Goal: Task Accomplishment & Management: Manage account settings

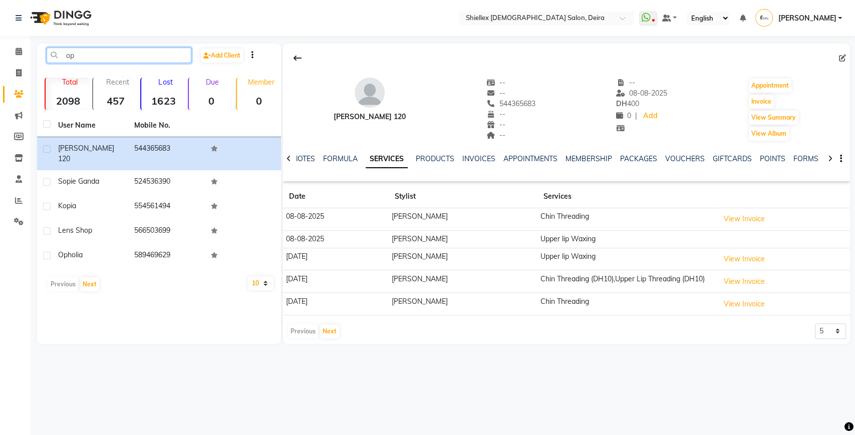
click at [126, 60] on input "op" at bounding box center [119, 56] width 145 height 16
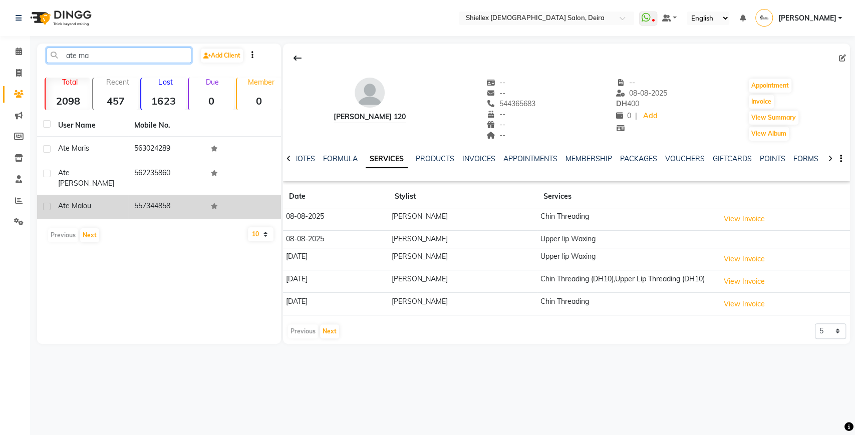
type input "ate ma"
click at [128, 195] on td "557344858" at bounding box center [166, 207] width 76 height 25
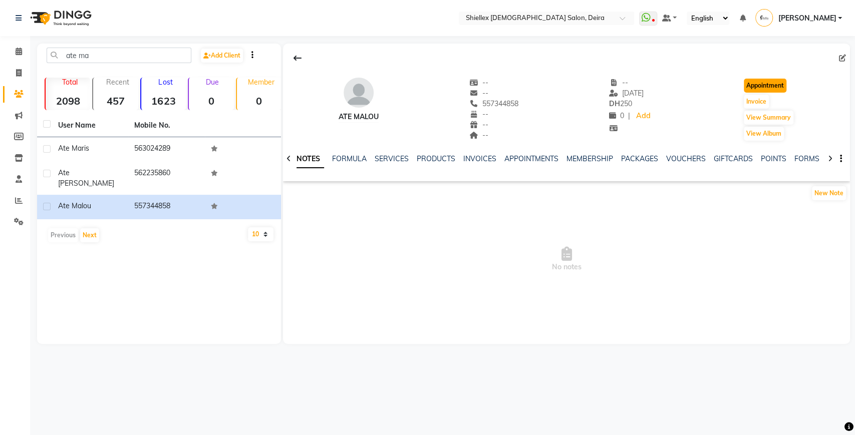
click at [772, 83] on button "Appointment" at bounding box center [765, 86] width 43 height 14
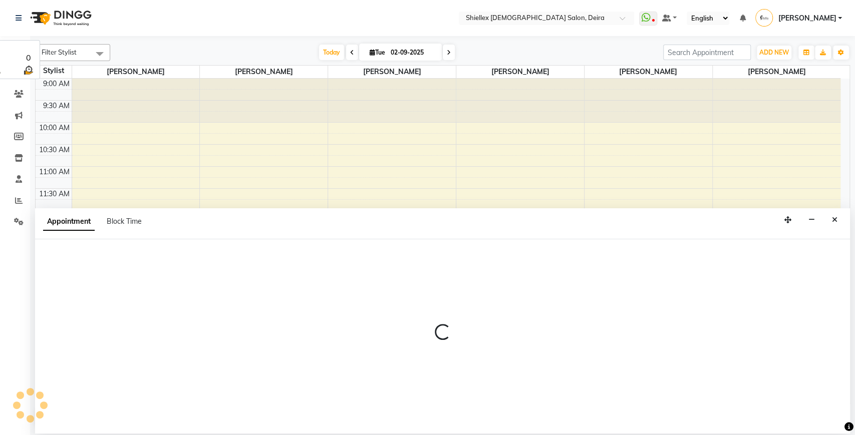
select select "tentative"
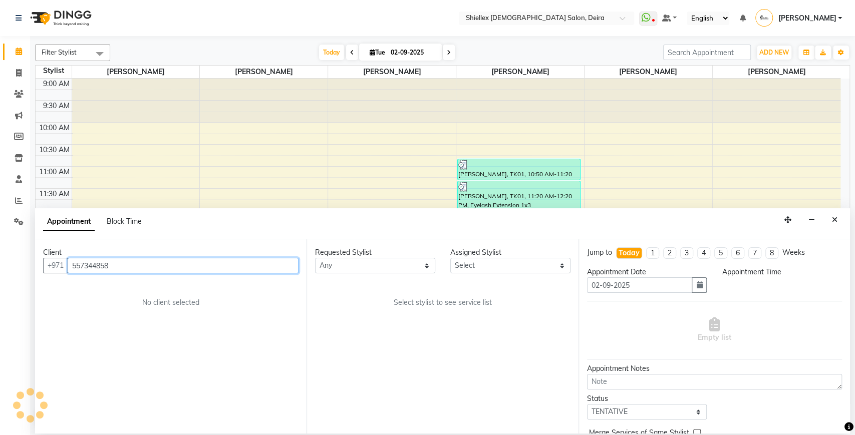
scroll to position [332, 0]
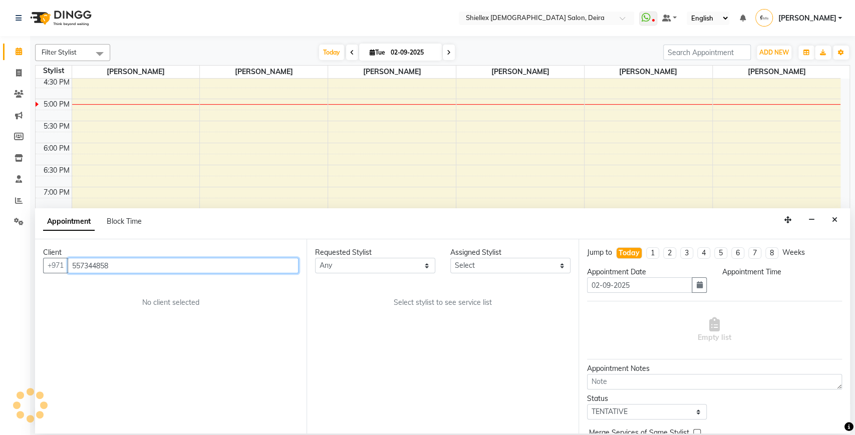
select select "600"
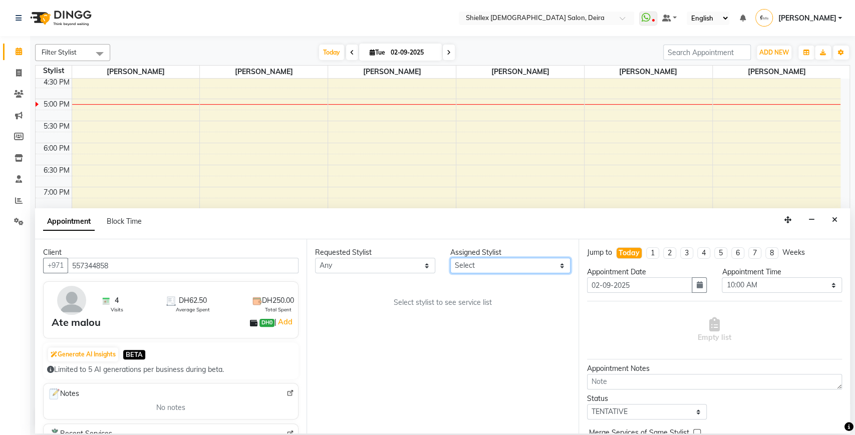
click at [454, 267] on select "Select [PERSON_NAME] [PERSON_NAME] [PERSON_NAME] [PERSON_NAME] [PERSON_NAME] [P…" at bounding box center [510, 266] width 120 height 16
select select "29894"
click at [450, 258] on select "Select [PERSON_NAME] [PERSON_NAME] [PERSON_NAME] [PERSON_NAME] [PERSON_NAME] [P…" at bounding box center [510, 266] width 120 height 16
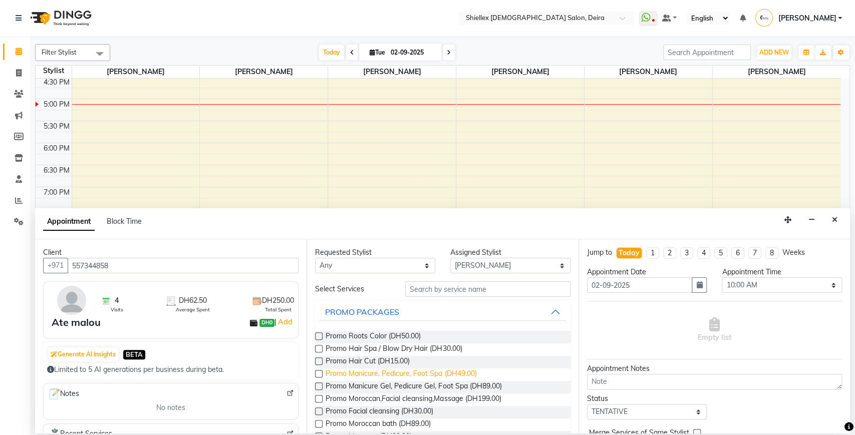
click at [418, 377] on span "Promo Manicure, Pedicure, Foot Spa (DH49.00)" at bounding box center [401, 375] width 151 height 13
checkbox input "false"
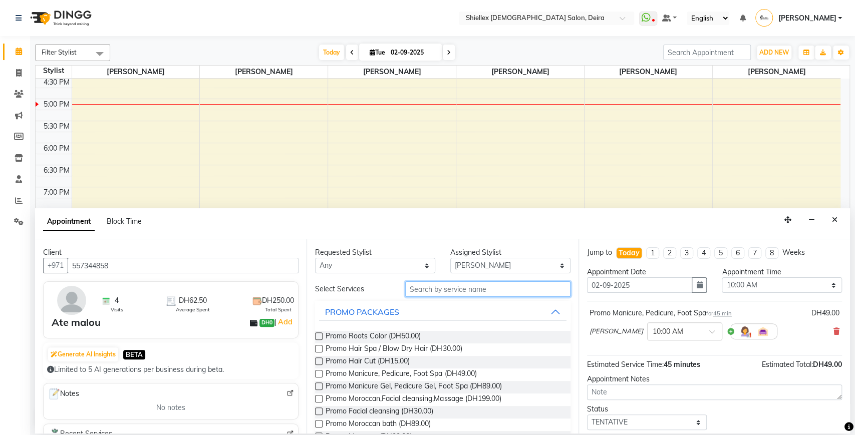
click at [439, 287] on input "text" at bounding box center [487, 290] width 165 height 16
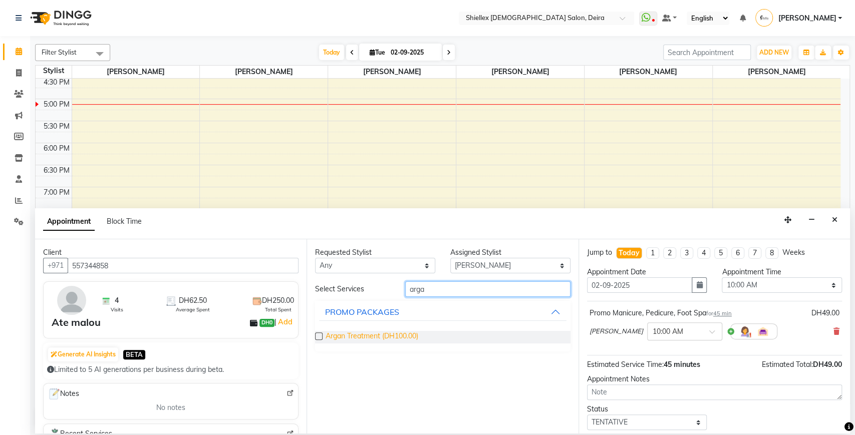
type input "arga"
click at [361, 335] on span "Argan Treatment (DH100.00)" at bounding box center [372, 337] width 93 height 13
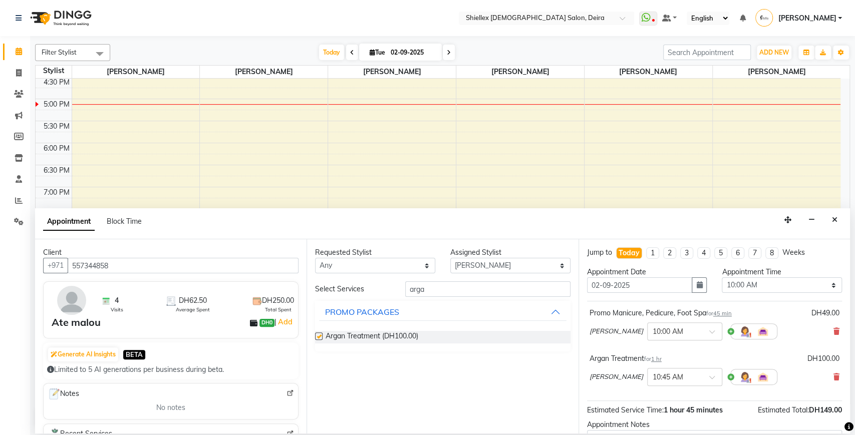
checkbox input "false"
click at [752, 288] on select "Select 10:00 AM 10:05 AM 10:10 AM 10:15 AM 10:20 AM 10:25 AM 10:30 AM 10:35 AM …" at bounding box center [782, 286] width 120 height 16
select select "875"
click at [722, 278] on select "Select 10:00 AM 10:05 AM 10:10 AM 10:15 AM 10:20 AM 10:25 AM 10:30 AM 10:35 AM …" at bounding box center [782, 286] width 120 height 16
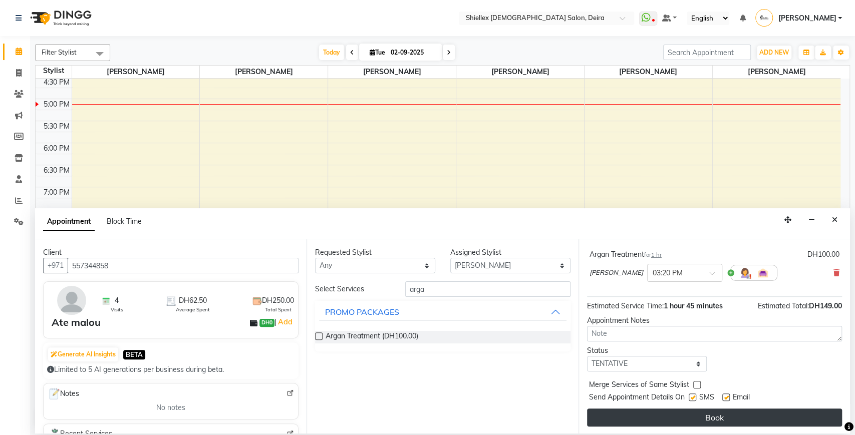
click at [696, 412] on button "Book" at bounding box center [714, 418] width 255 height 18
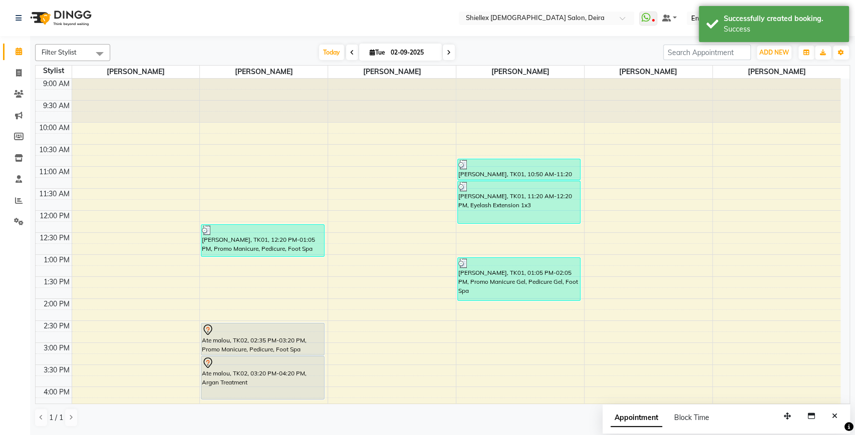
scroll to position [0, 0]
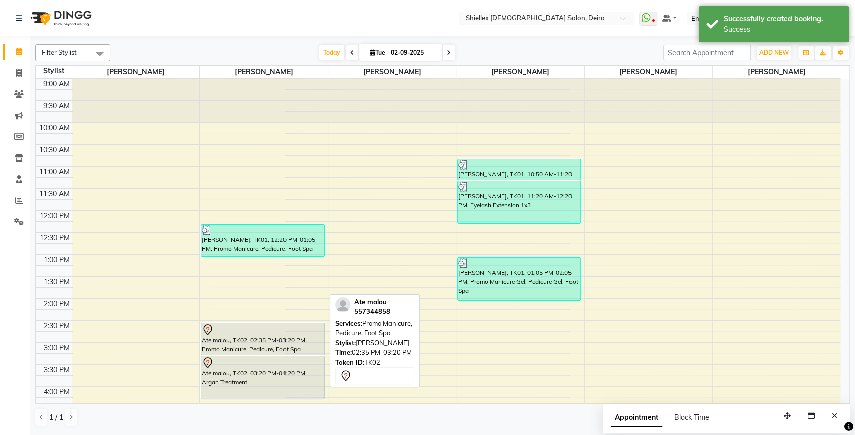
click at [288, 338] on div "Ate malou, TK02, 02:35 PM-03:20 PM, Promo Manicure, Pedicure, Foot Spa" at bounding box center [262, 340] width 122 height 32
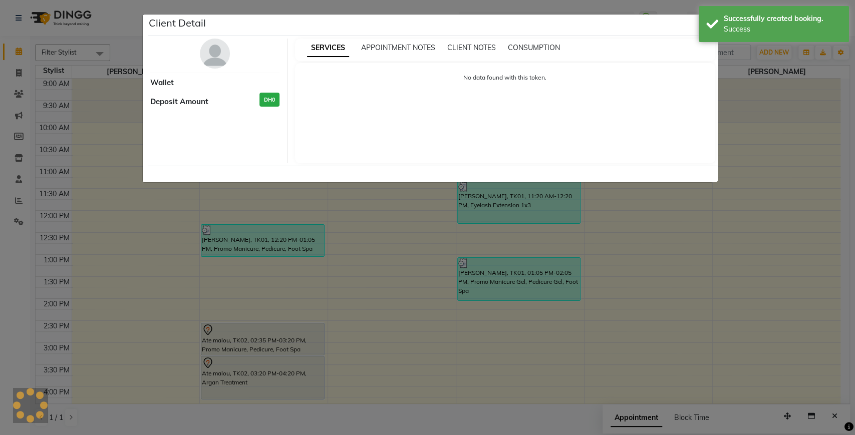
select select "7"
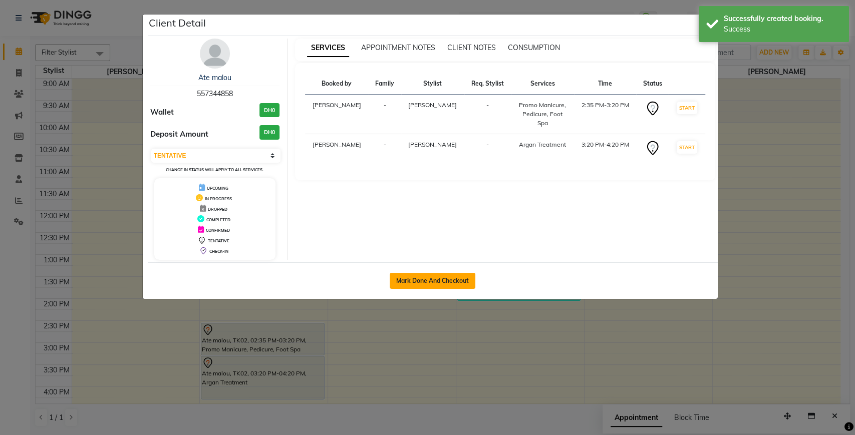
click at [444, 281] on button "Mark Done And Checkout" at bounding box center [433, 281] width 86 height 16
select select "service"
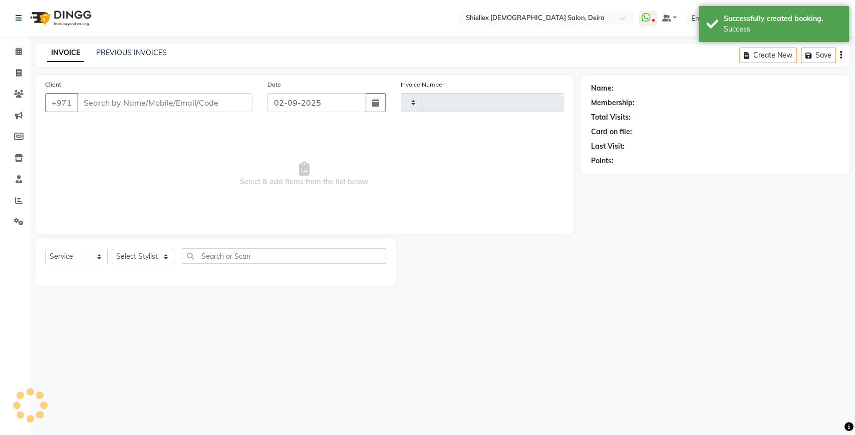
type input "1540"
select select "4904"
type input "557344858"
select select "29894"
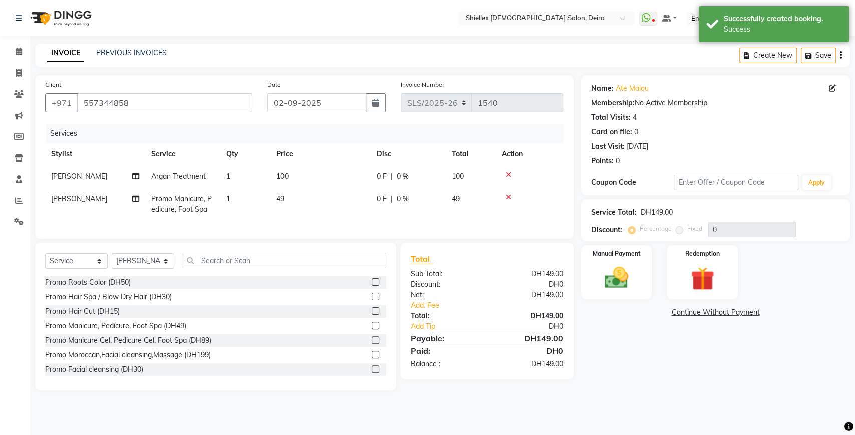
click at [339, 174] on td "100" at bounding box center [321, 176] width 100 height 23
select select "29894"
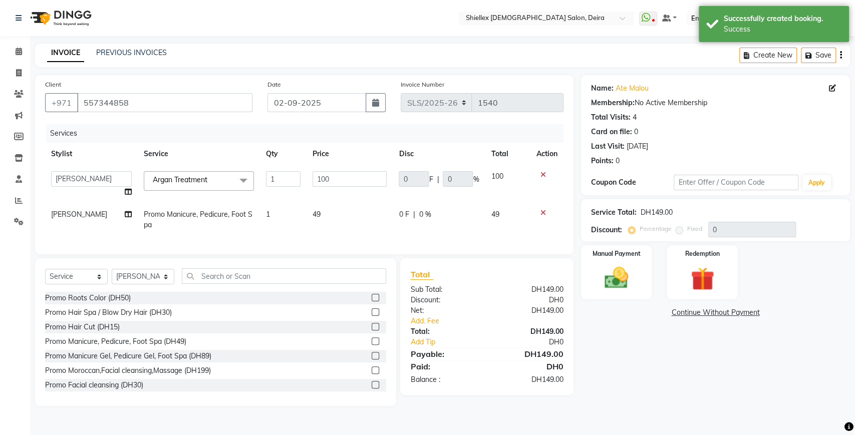
click at [339, 174] on input "100" at bounding box center [350, 179] width 75 height 16
type input "1"
type input "50"
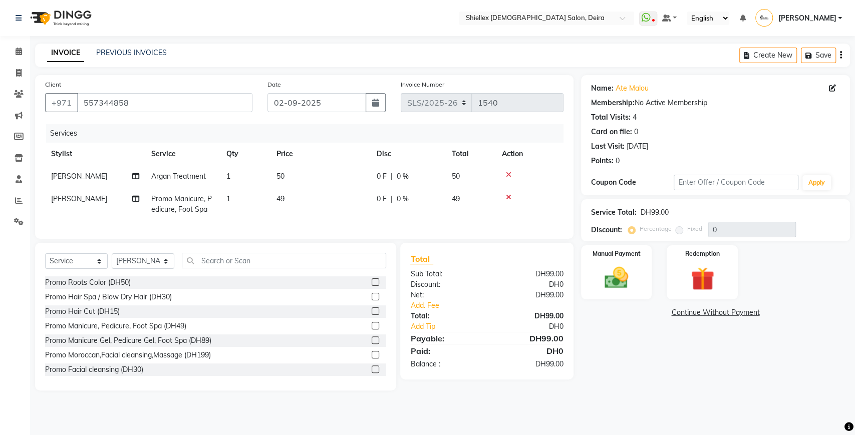
click at [352, 206] on td "49" at bounding box center [321, 204] width 100 height 33
select select "29894"
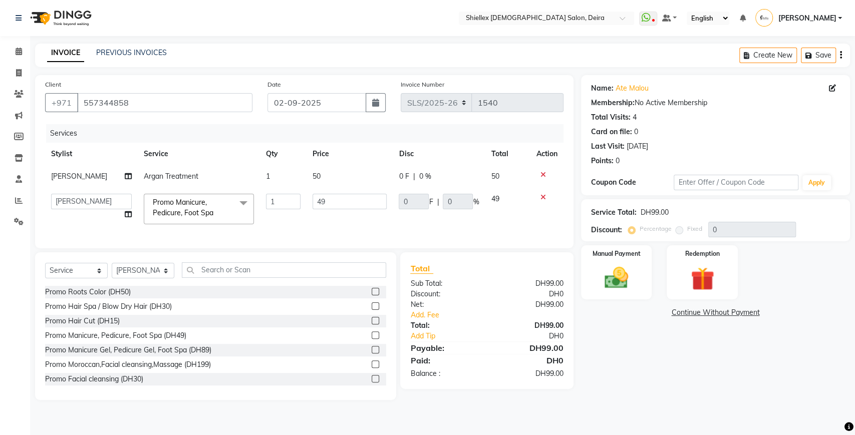
click at [352, 206] on input "49" at bounding box center [350, 202] width 75 height 16
type input "4"
type input "50"
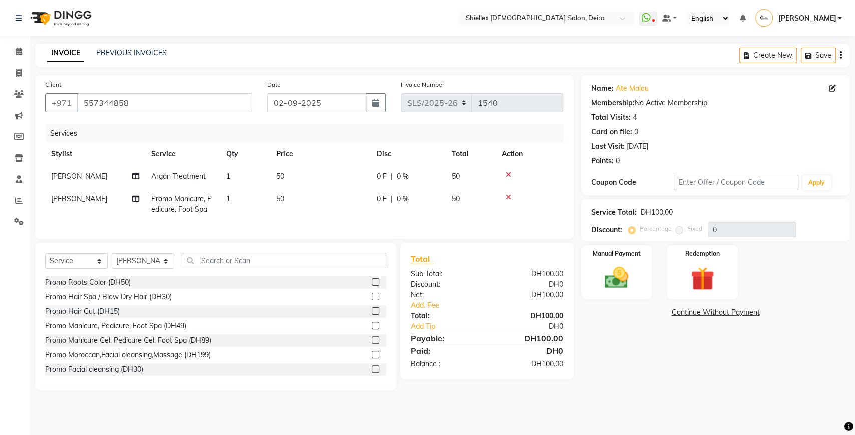
click at [357, 225] on div "Services Stylist Service Qty Price Disc Total Action [PERSON_NAME] Argan Treatm…" at bounding box center [304, 176] width 519 height 105
click at [642, 281] on div "Manual Payment" at bounding box center [617, 273] width 74 height 57
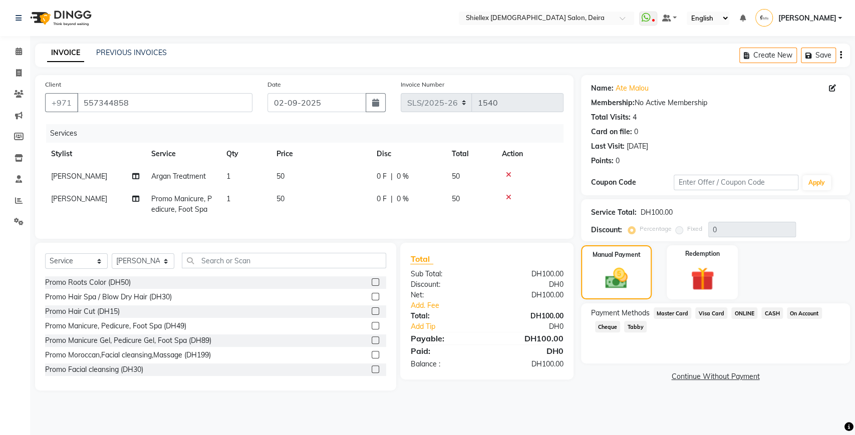
click at [776, 312] on span "CASH" at bounding box center [773, 314] width 22 height 12
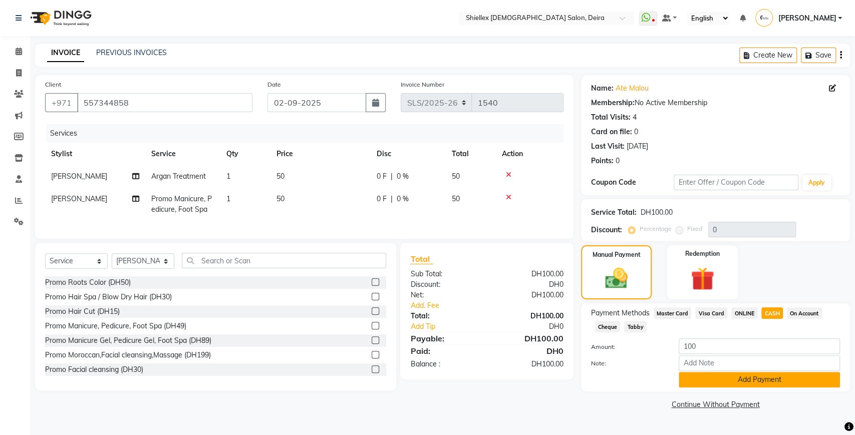
click at [710, 382] on button "Add Payment" at bounding box center [759, 380] width 161 height 16
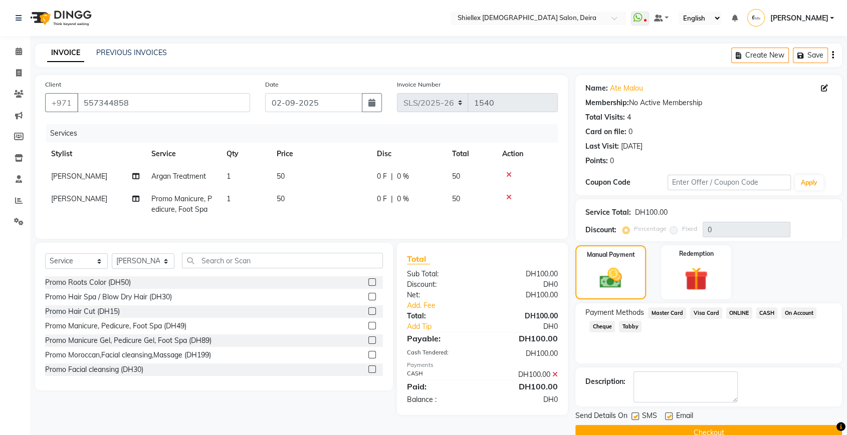
click at [660, 427] on button "Checkout" at bounding box center [708, 433] width 267 height 16
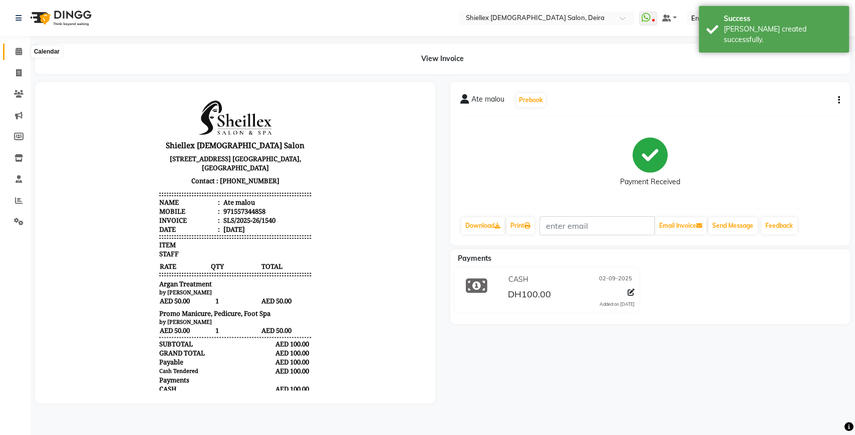
click at [13, 54] on span at bounding box center [19, 52] width 18 height 12
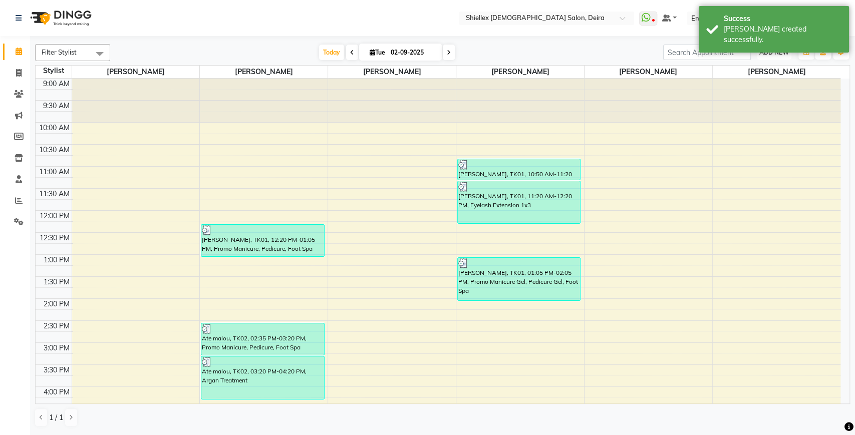
click at [768, 47] on button "ADD NEW Toggle Dropdown" at bounding box center [774, 53] width 35 height 14
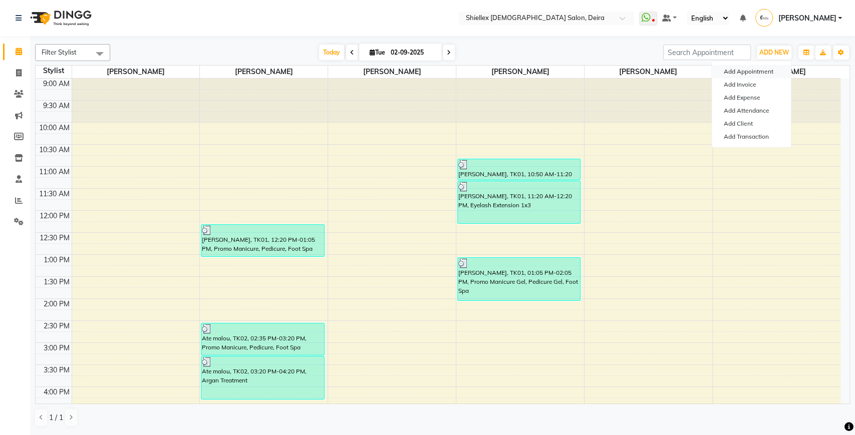
click at [765, 67] on button "Add Appointment" at bounding box center [751, 71] width 79 height 13
select select "tentative"
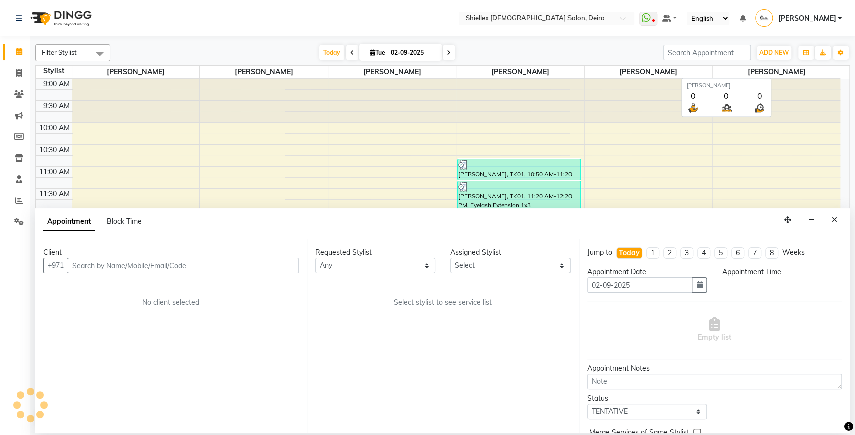
select select "600"
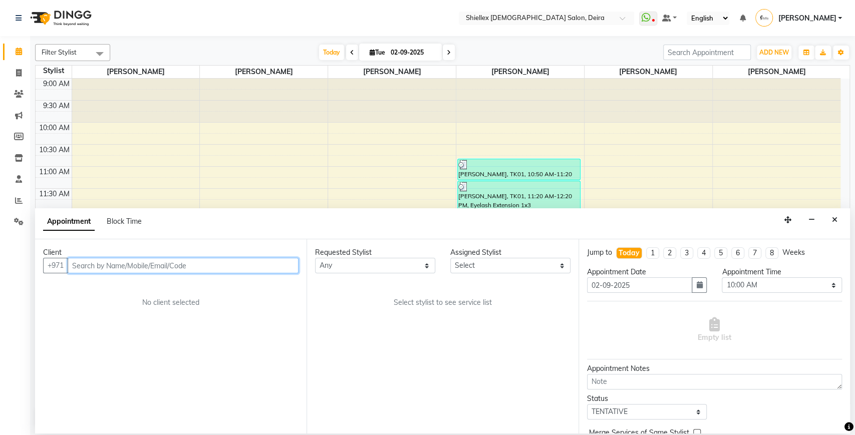
click at [262, 272] on input "text" at bounding box center [183, 266] width 231 height 16
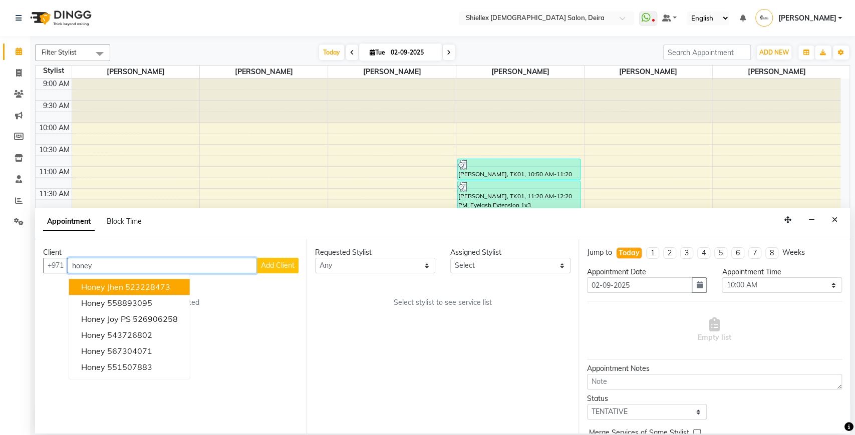
click at [142, 291] on ngb-highlight "523228473" at bounding box center [147, 287] width 45 height 10
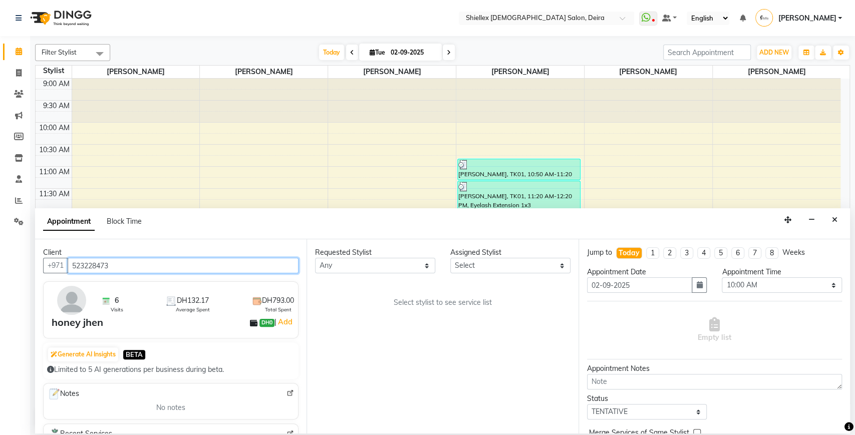
type input "523228473"
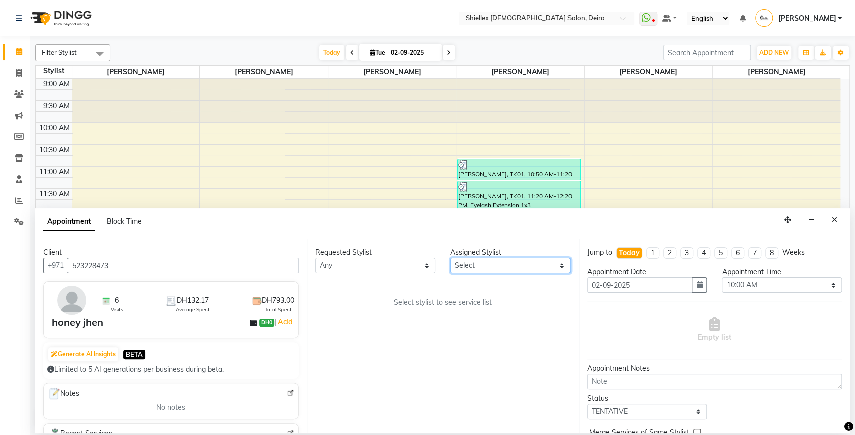
drag, startPoint x: 554, startPoint y: 269, endPoint x: 534, endPoint y: 300, distance: 36.7
click at [534, 300] on div "Requested Stylist Any [PERSON_NAME] [PERSON_NAME] [PERSON_NAME] [PERSON_NAME] […" at bounding box center [443, 337] width 272 height 194
select select "29898"
click at [450, 258] on select "Select [PERSON_NAME] [PERSON_NAME] [PERSON_NAME] [PERSON_NAME] [PERSON_NAME] [P…" at bounding box center [510, 266] width 120 height 16
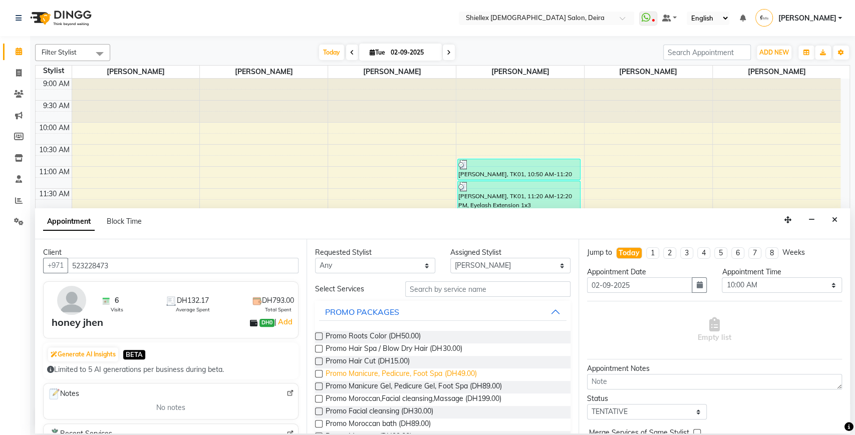
click at [431, 374] on span "Promo Manicure, Pedicure, Foot Spa (DH49.00)" at bounding box center [401, 375] width 151 height 13
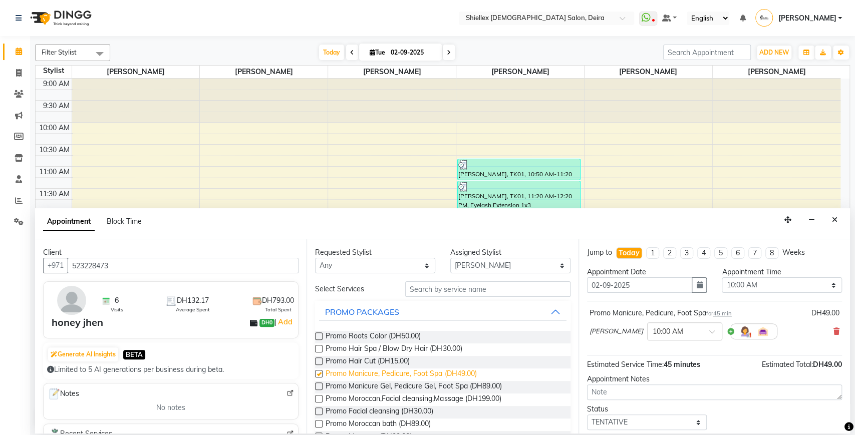
checkbox input "false"
drag, startPoint x: 486, startPoint y: 262, endPoint x: 472, endPoint y: 323, distance: 62.6
click at [472, 323] on div "Requested Stylist Any [PERSON_NAME] [PERSON_NAME] [PERSON_NAME] [PERSON_NAME] […" at bounding box center [443, 337] width 272 height 194
select select "29894"
click at [450, 258] on select "Select [PERSON_NAME] [PERSON_NAME] [PERSON_NAME] [PERSON_NAME] [PERSON_NAME] [P…" at bounding box center [510, 266] width 120 height 16
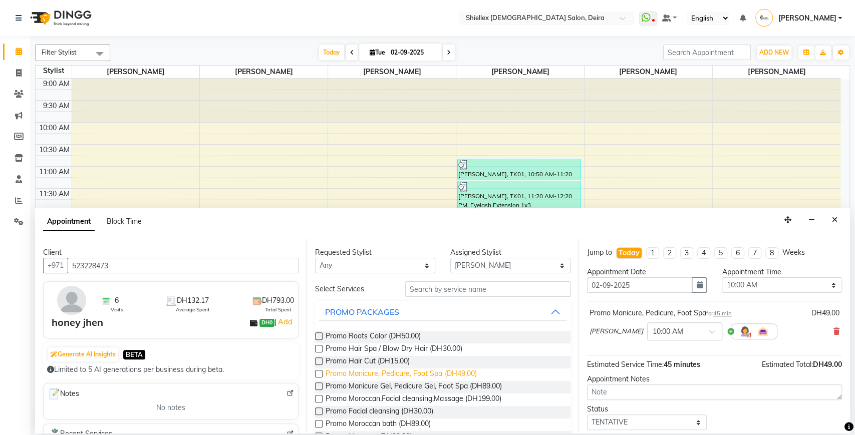
click at [446, 377] on span "Promo Manicure, Pedicure, Foot Spa (DH49.00)" at bounding box center [401, 375] width 151 height 13
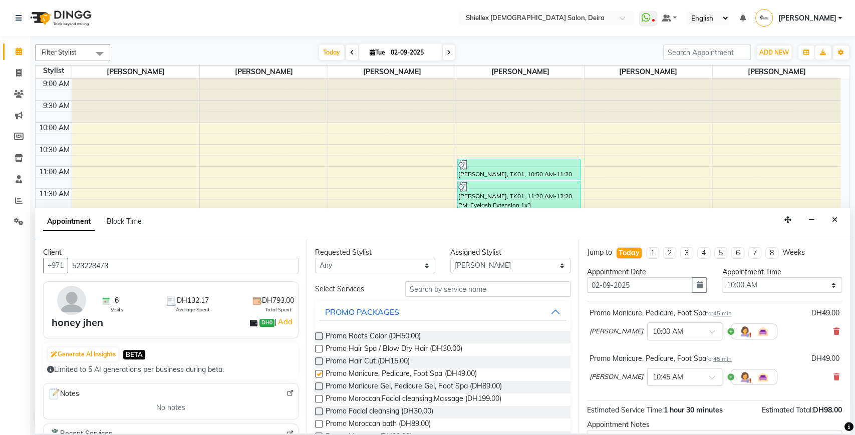
checkbox input "false"
click at [734, 286] on select "Select 10:00 AM 10:05 AM 10:10 AM 10:15 AM 10:20 AM 10:25 AM 10:30 AM 10:35 AM …" at bounding box center [782, 286] width 120 height 16
select select "975"
click at [722, 278] on select "Select 10:00 AM 10:05 AM 10:10 AM 10:15 AM 10:20 AM 10:25 AM 10:30 AM 10:35 AM …" at bounding box center [782, 286] width 120 height 16
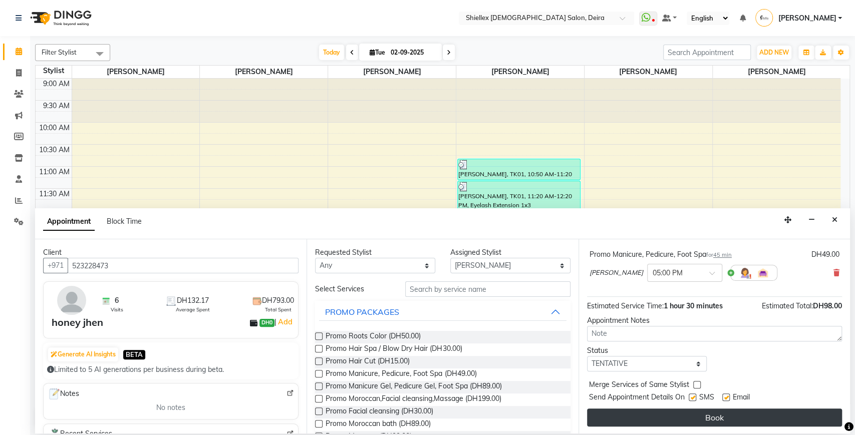
click at [690, 412] on button "Book" at bounding box center [714, 418] width 255 height 18
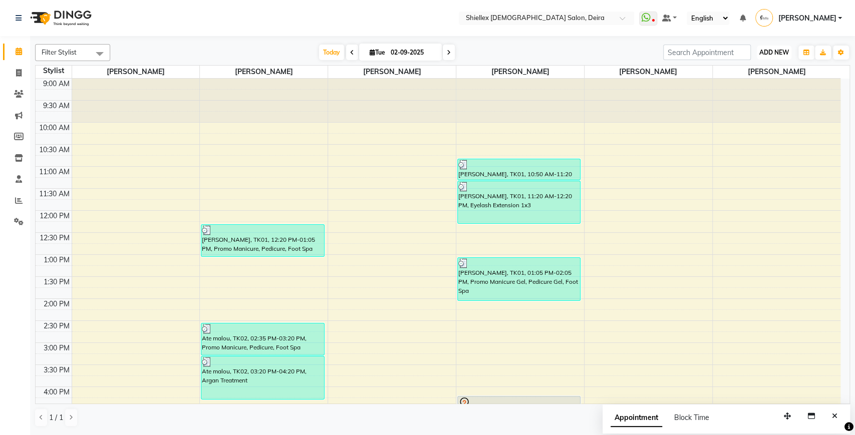
click at [765, 51] on span "ADD NEW" at bounding box center [775, 53] width 30 height 8
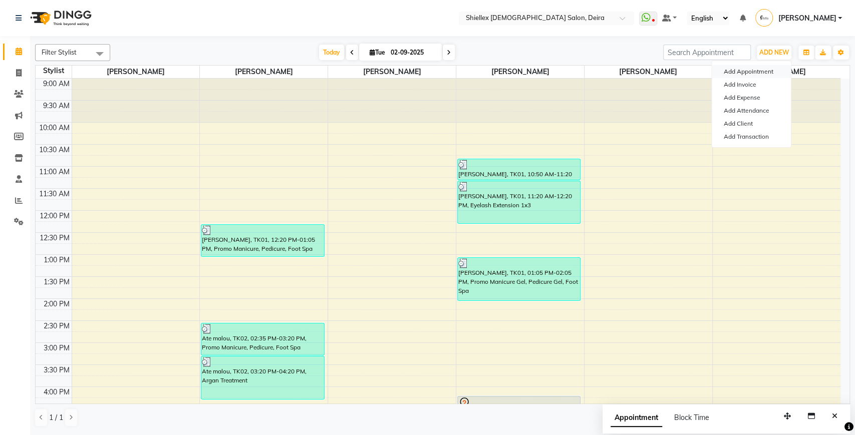
click at [754, 70] on button "Add Appointment" at bounding box center [751, 71] width 79 height 13
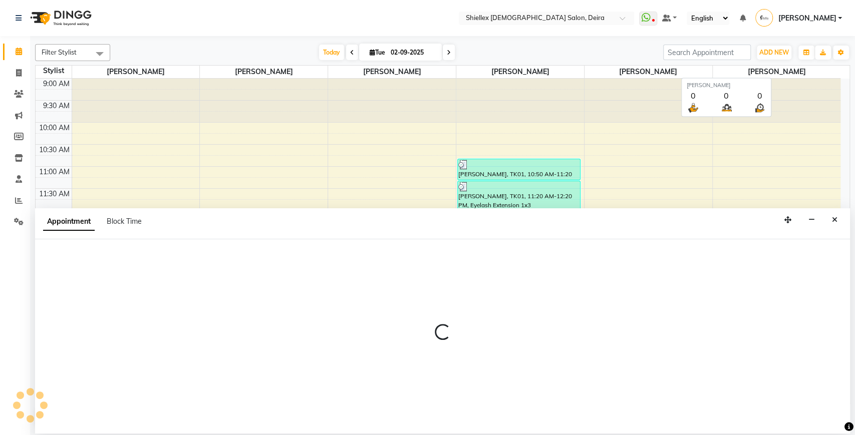
select select "600"
select select "tentative"
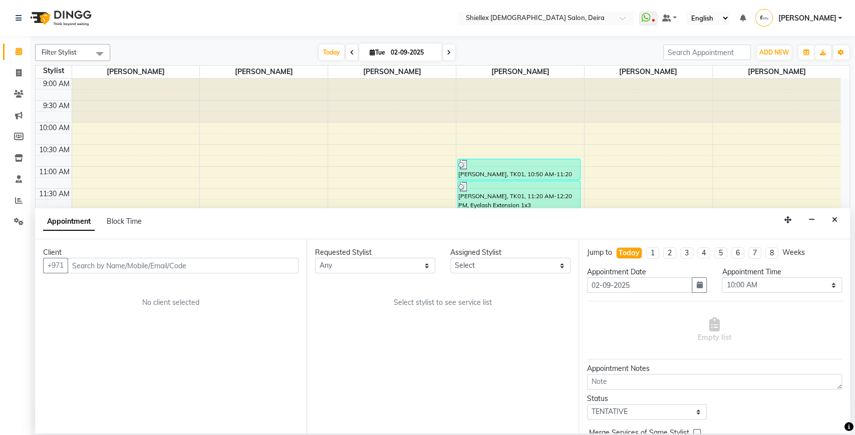
click at [151, 268] on input "text" at bounding box center [183, 266] width 231 height 16
type input "544836350"
click at [305, 264] on div "Client [PHONE_NUMBER] Add Client No client selected" at bounding box center [171, 337] width 272 height 194
click at [285, 267] on span "Add Client" at bounding box center [278, 265] width 34 height 9
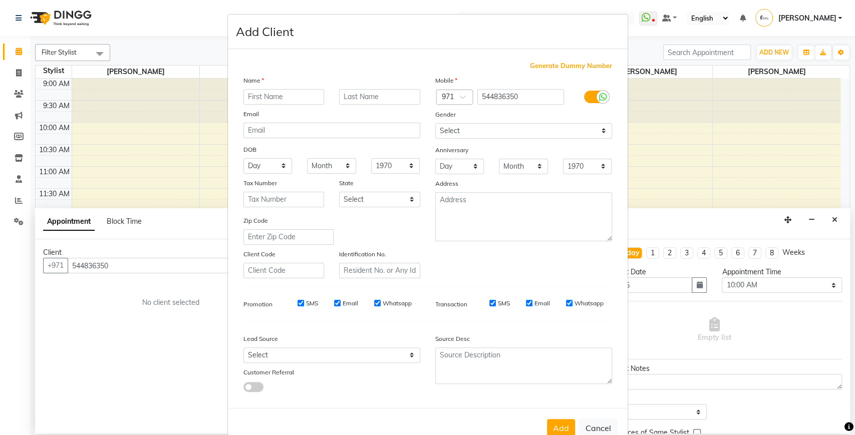
click at [303, 96] on input "text" at bounding box center [284, 97] width 81 height 16
type input "I"
type input "Aifa"
click at [563, 426] on button "Add" at bounding box center [561, 428] width 28 height 18
select select
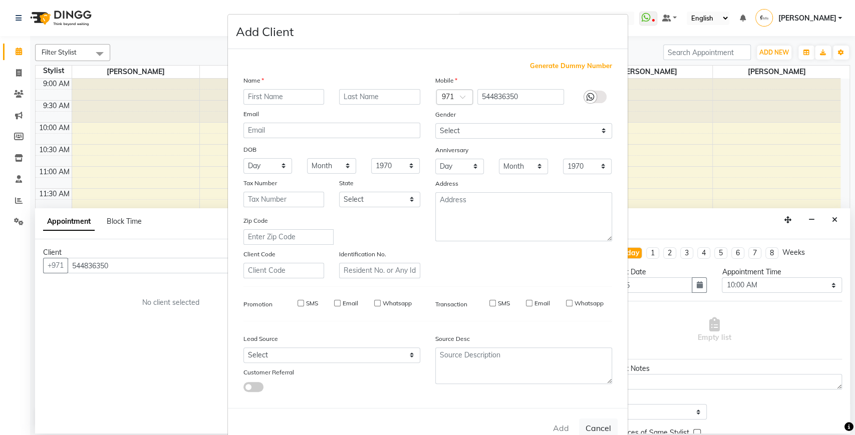
select select
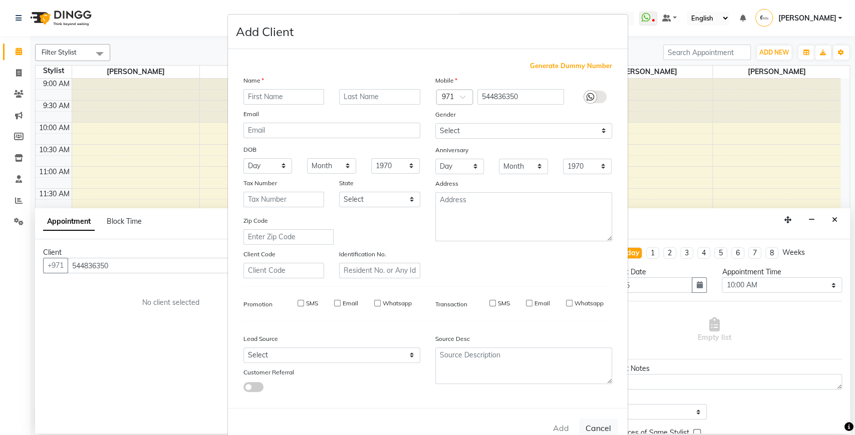
select select
checkbox input "false"
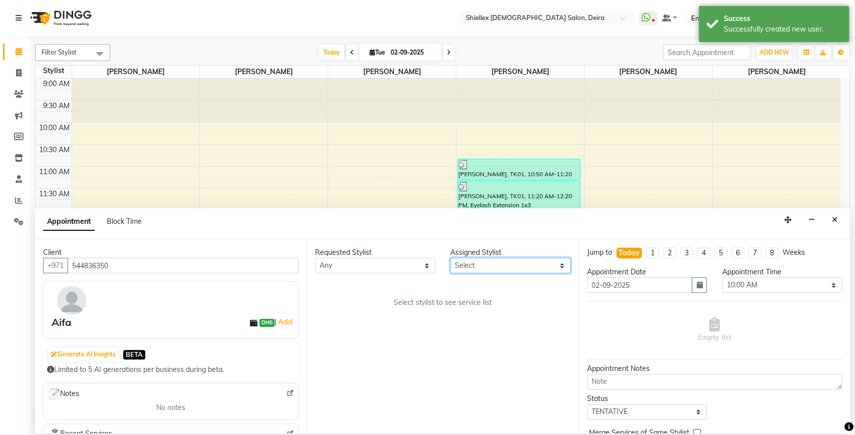
click at [493, 267] on select "Select [PERSON_NAME] [PERSON_NAME] [PERSON_NAME] [PERSON_NAME] [PERSON_NAME] [P…" at bounding box center [510, 266] width 120 height 16
select select "29898"
click at [450, 258] on select "Select [PERSON_NAME] [PERSON_NAME] [PERSON_NAME] [PERSON_NAME] [PERSON_NAME] [P…" at bounding box center [510, 266] width 120 height 16
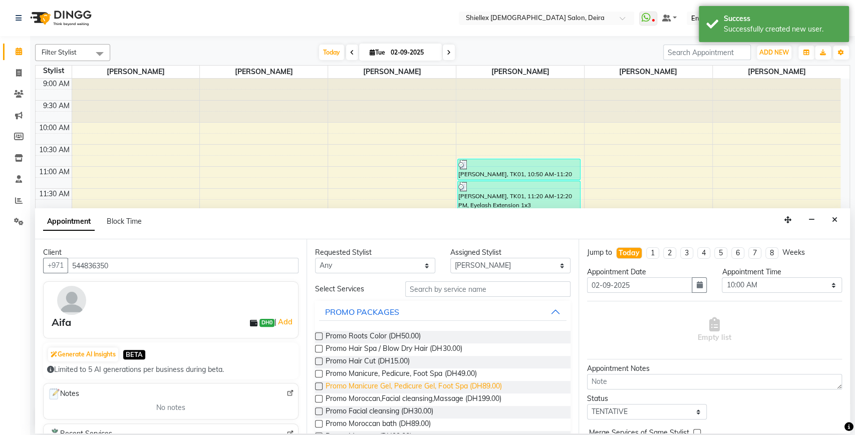
click at [447, 386] on span "Promo Manicure Gel, Pedicure Gel, Foot Spa (DH89.00)" at bounding box center [414, 387] width 176 height 13
checkbox input "false"
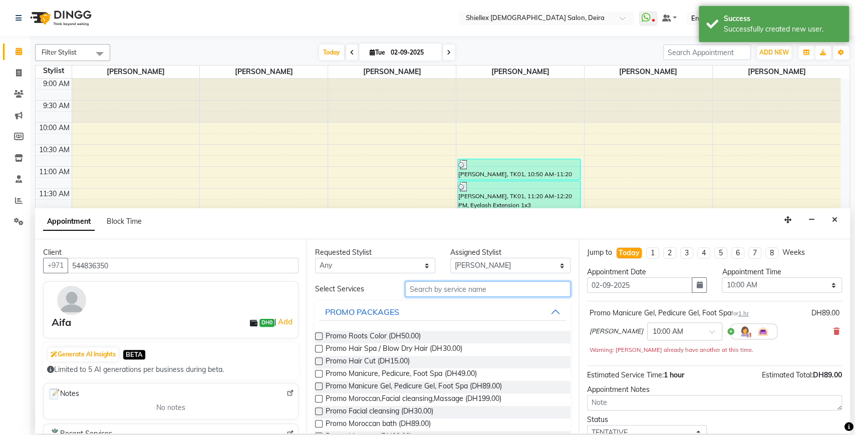
click at [476, 292] on input "text" at bounding box center [487, 290] width 165 height 16
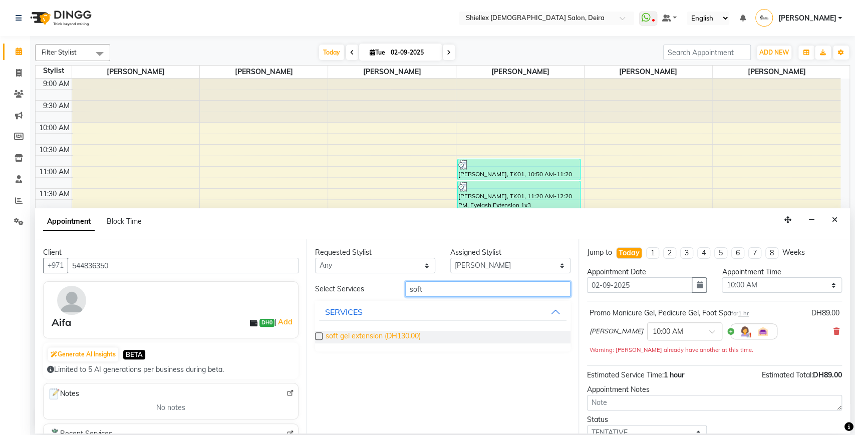
type input "soft"
click at [410, 333] on span "soft gel extension (DH130.00)" at bounding box center [373, 337] width 95 height 13
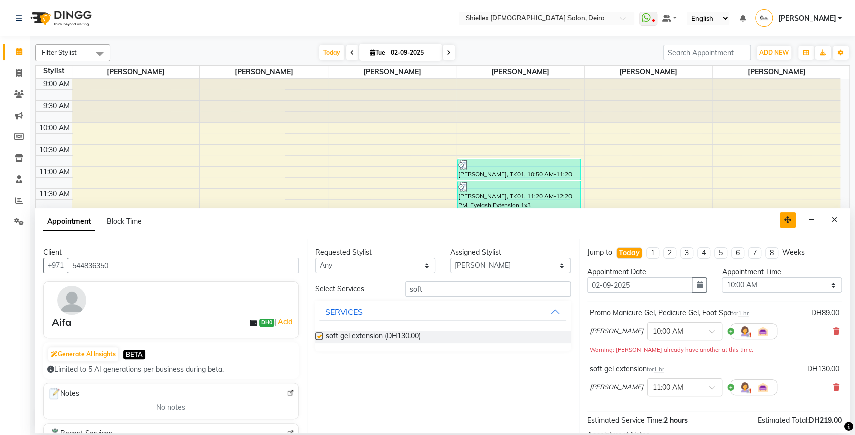
checkbox input "false"
click at [746, 283] on select "Select 10:00 AM 10:05 AM 10:10 AM 10:15 AM 10:20 AM 10:25 AM 10:30 AM 10:35 AM …" at bounding box center [782, 286] width 120 height 16
click at [722, 278] on select "Select 10:00 AM 10:05 AM 10:10 AM 10:15 AM 10:20 AM 10:25 AM 10:30 AM 10:35 AM …" at bounding box center [782, 286] width 120 height 16
click at [741, 291] on select "Select 10:00 AM 10:05 AM 10:10 AM 10:15 AM 10:20 AM 10:25 AM 10:30 AM 10:35 AM …" at bounding box center [782, 286] width 120 height 16
select select "975"
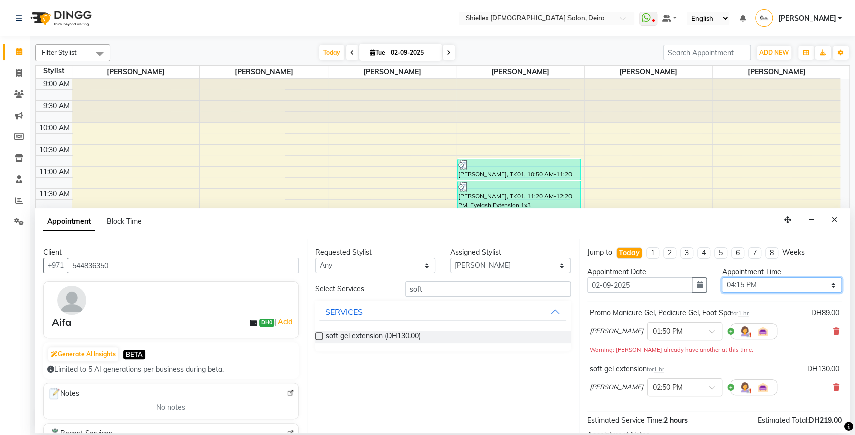
click at [722, 278] on select "Select 10:00 AM 10:05 AM 10:10 AM 10:15 AM 10:20 AM 10:25 AM 10:30 AM 10:35 AM …" at bounding box center [782, 286] width 120 height 16
click at [755, 150] on div "9:00 AM 9:30 AM 10:00 AM 10:30 AM 11:00 AM 11:30 AM 12:00 PM 12:30 PM 1:00 PM 1…" at bounding box center [438, 409] width 805 height 661
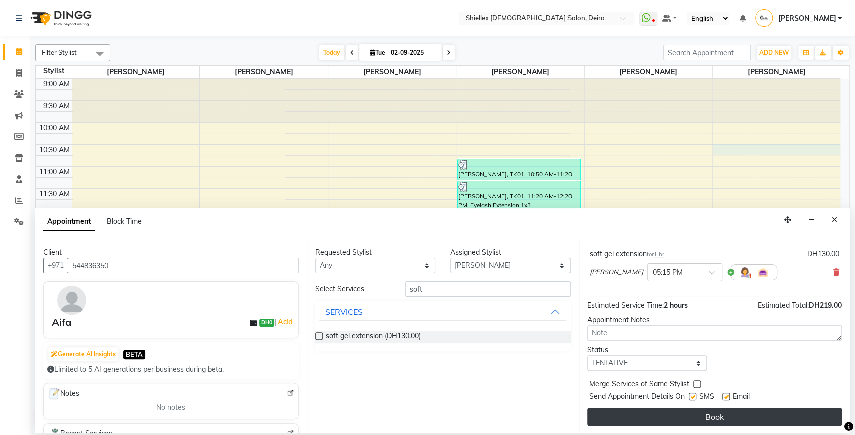
click at [697, 420] on button "Book" at bounding box center [714, 417] width 255 height 18
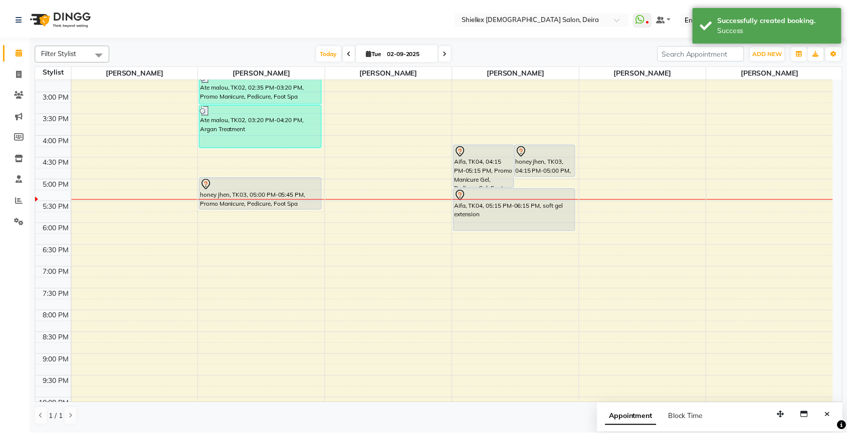
scroll to position [254, 0]
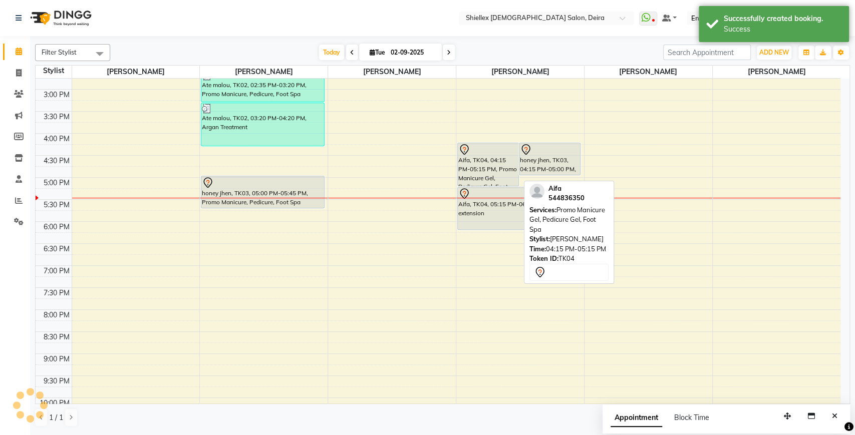
click at [465, 158] on div "Aifa, TK04, 04:15 PM-05:15 PM, Promo Manicure Gel, Pedicure Gel, Foot Spa" at bounding box center [488, 164] width 61 height 43
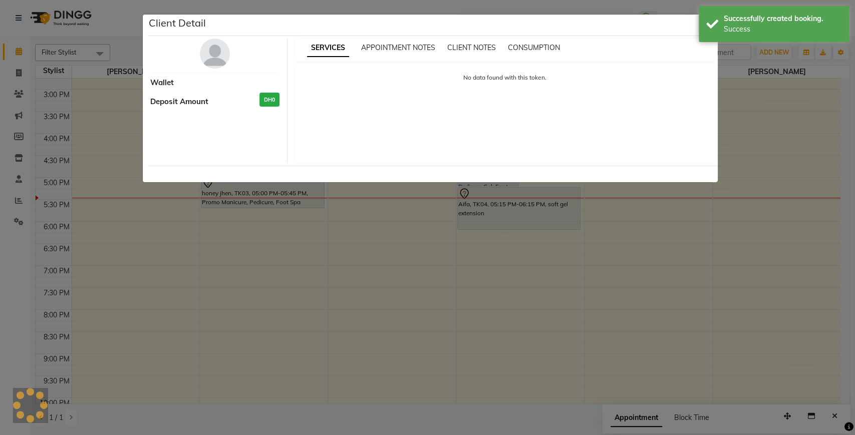
select select "7"
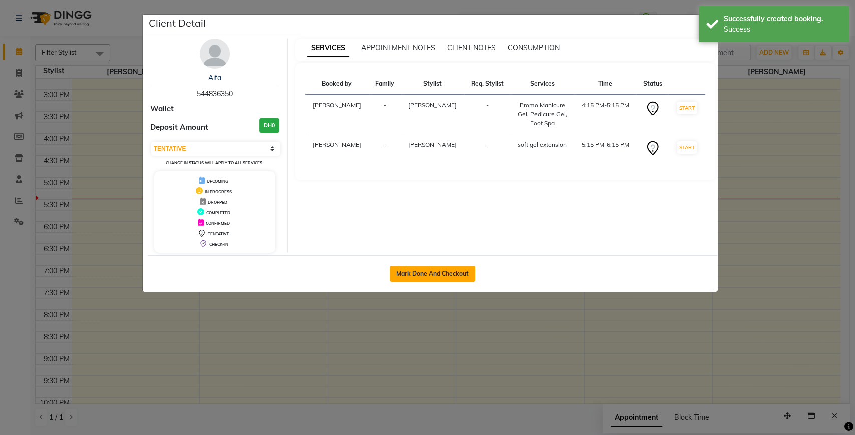
click at [420, 275] on button "Mark Done And Checkout" at bounding box center [433, 274] width 86 height 16
select select "service"
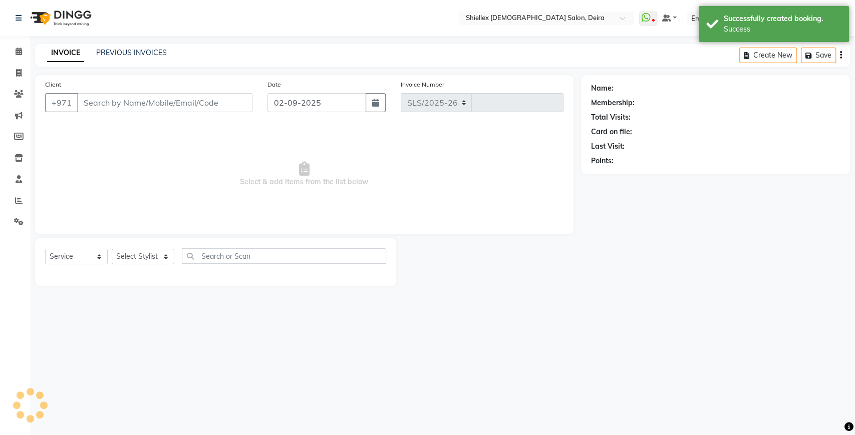
select select "4904"
type input "1541"
type input "544836350"
select select "29898"
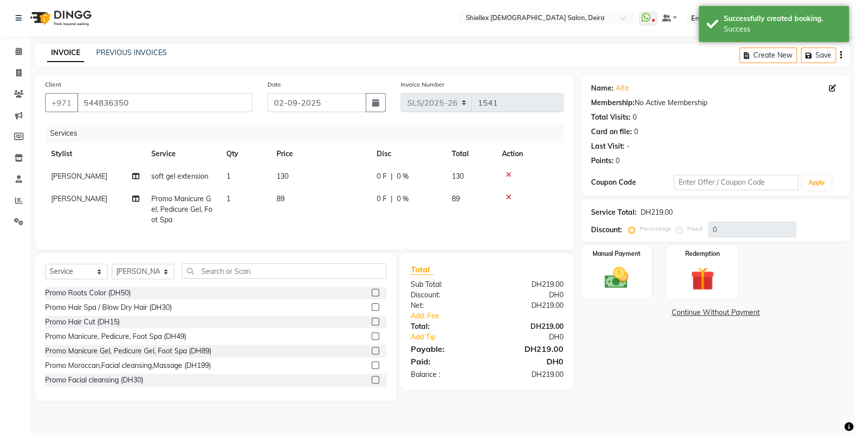
click at [321, 179] on td "130" at bounding box center [321, 176] width 100 height 23
select select "29898"
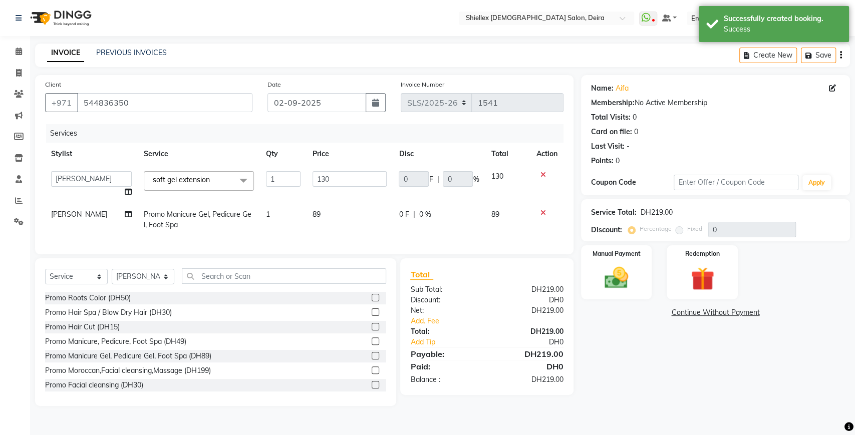
click at [321, 179] on input "130" at bounding box center [350, 179] width 75 height 16
type input "110"
click at [327, 212] on td "89" at bounding box center [350, 219] width 87 height 33
select select "29898"
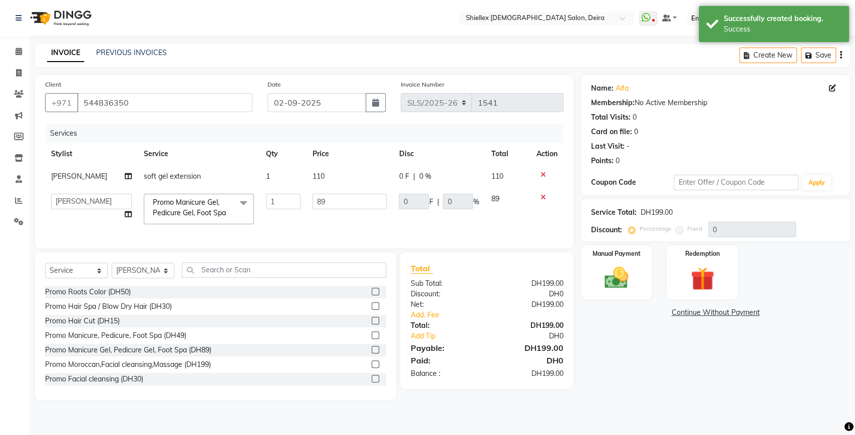
click at [327, 212] on td "89" at bounding box center [350, 209] width 87 height 43
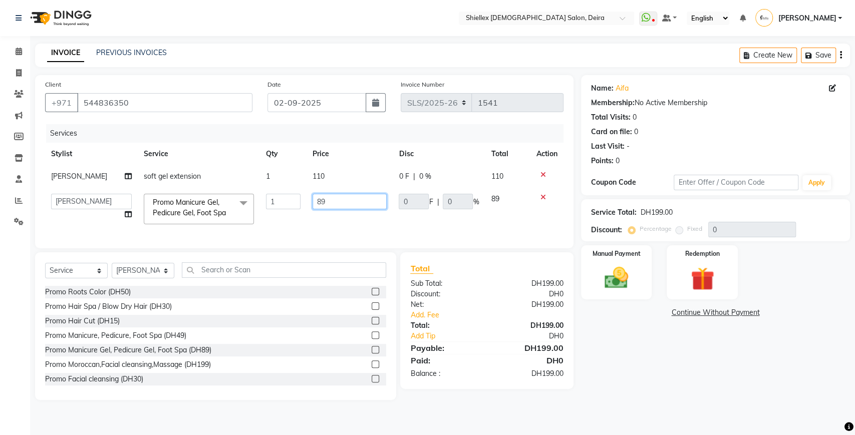
click at [341, 198] on input "89" at bounding box center [350, 202] width 75 height 16
type input "8"
type input "90"
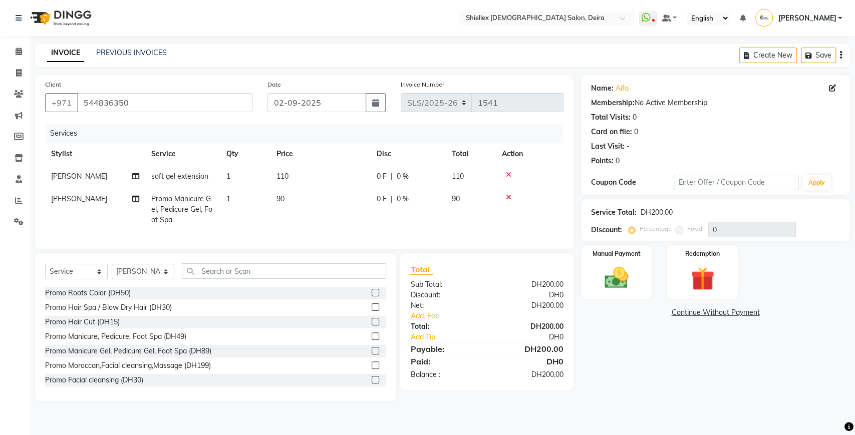
click at [351, 220] on td "90" at bounding box center [321, 210] width 100 height 44
select select "29898"
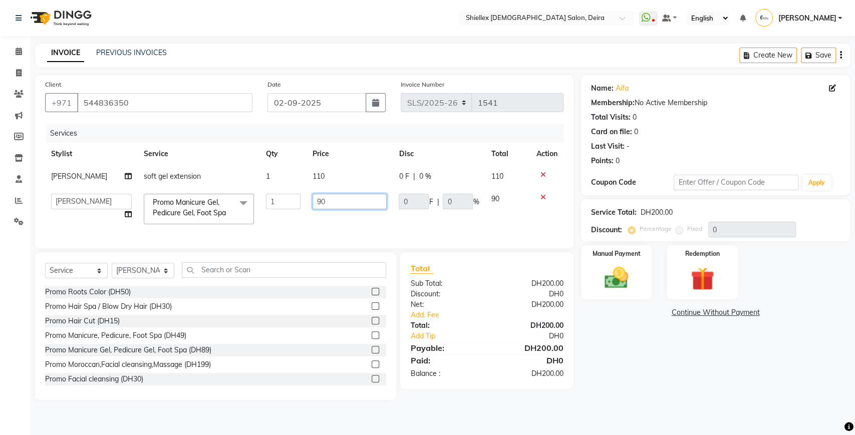
click at [359, 201] on input "90" at bounding box center [350, 202] width 75 height 16
type input "9"
type input "109"
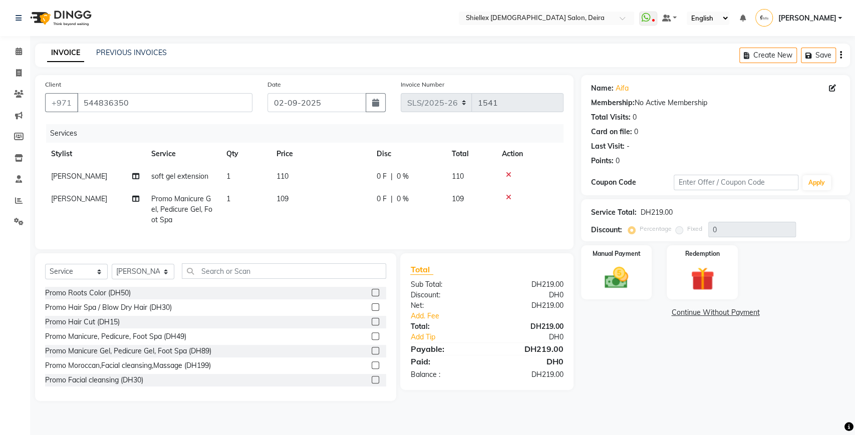
click at [384, 218] on tr "[PERSON_NAME] Promo Manicure Gel, Pedicure Gel, Foot Spa 1 109 0 F | 0 % 109" at bounding box center [304, 210] width 519 height 44
click at [347, 202] on td "109" at bounding box center [321, 210] width 100 height 44
select select "29898"
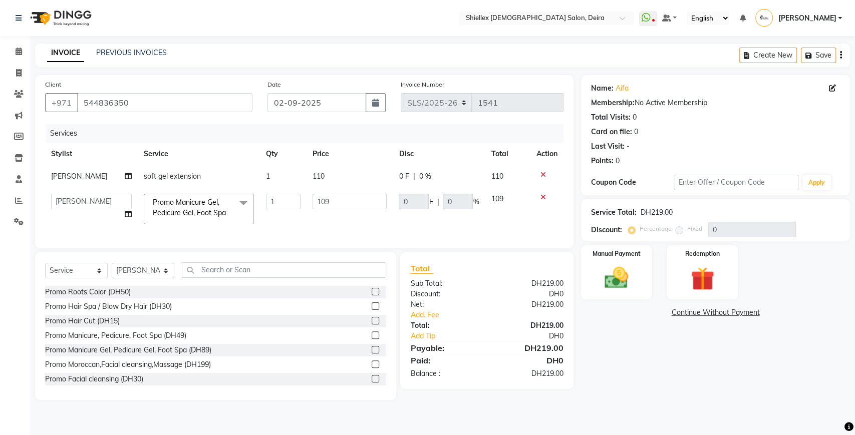
click at [347, 202] on input "109" at bounding box center [350, 202] width 75 height 16
type input "104"
click at [350, 221] on td "104" at bounding box center [350, 209] width 87 height 43
select select "29898"
click at [339, 206] on input "104" at bounding box center [350, 202] width 75 height 16
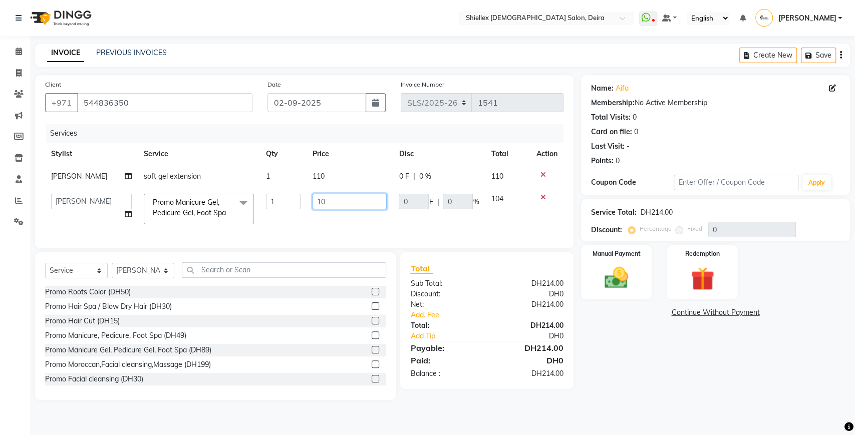
type input "1"
type input "99"
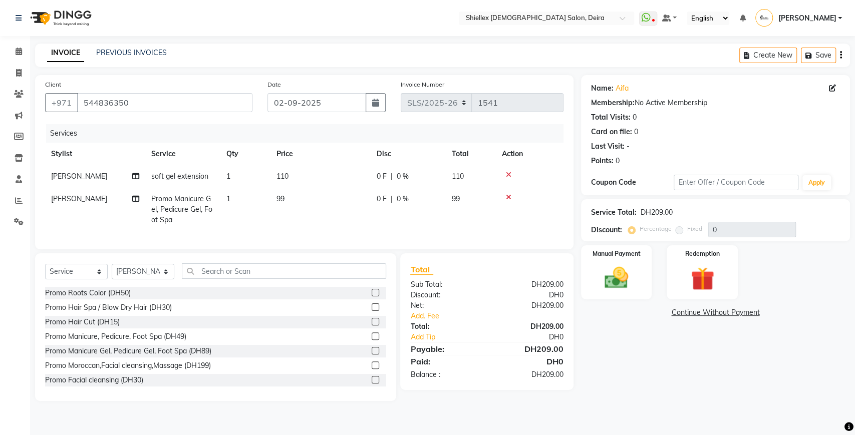
click at [344, 217] on td "99" at bounding box center [321, 210] width 100 height 44
select select "29898"
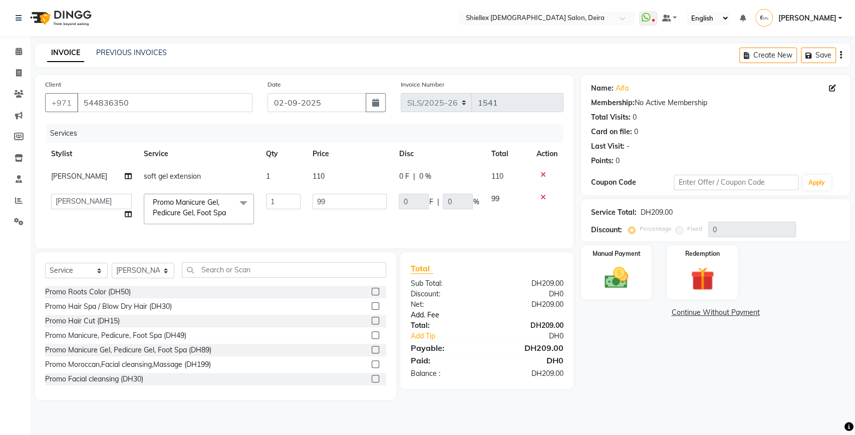
click at [432, 321] on link "Add. Fee" at bounding box center [487, 315] width 168 height 11
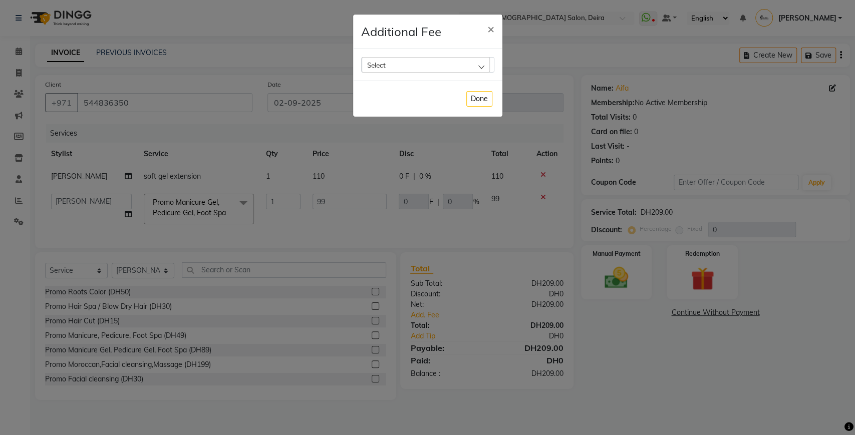
click at [408, 71] on div "Select" at bounding box center [426, 64] width 128 height 15
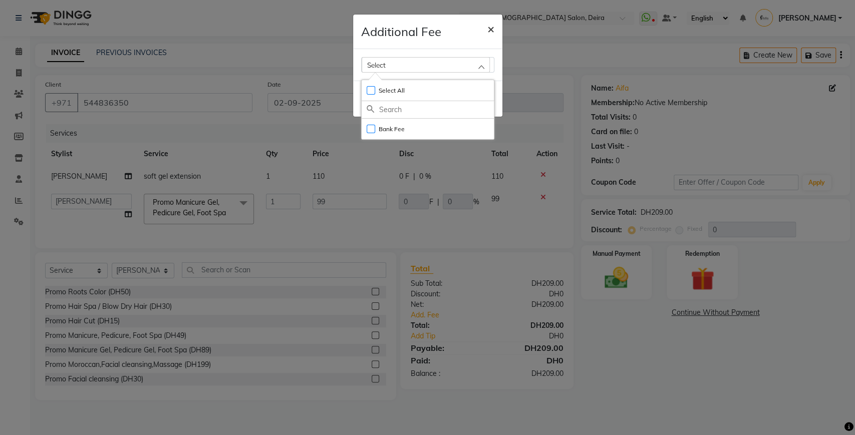
click at [496, 33] on button "×" at bounding box center [491, 29] width 23 height 28
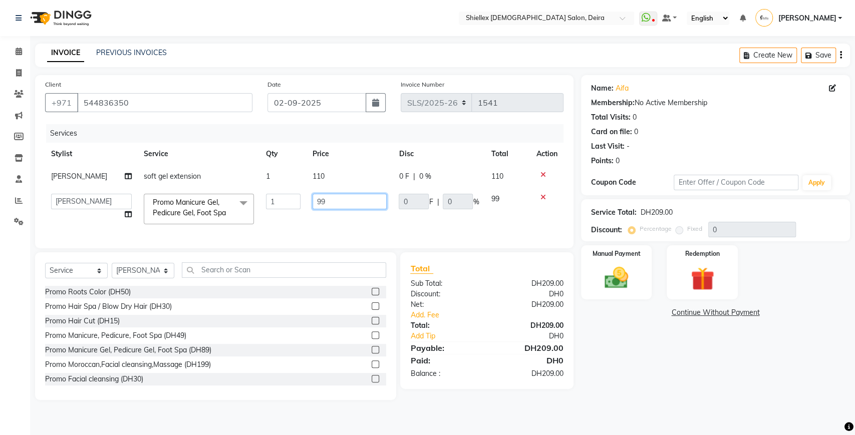
click at [356, 200] on input "99" at bounding box center [350, 202] width 75 height 16
type input "9"
type input "109"
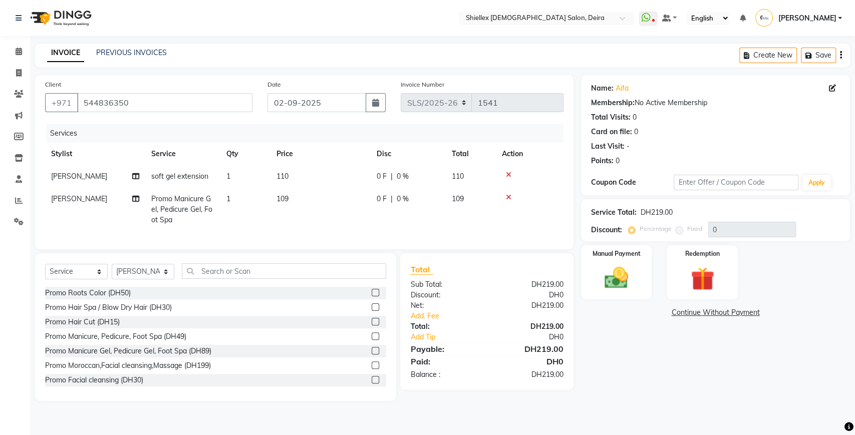
click at [367, 226] on td "109" at bounding box center [321, 210] width 100 height 44
select select "29898"
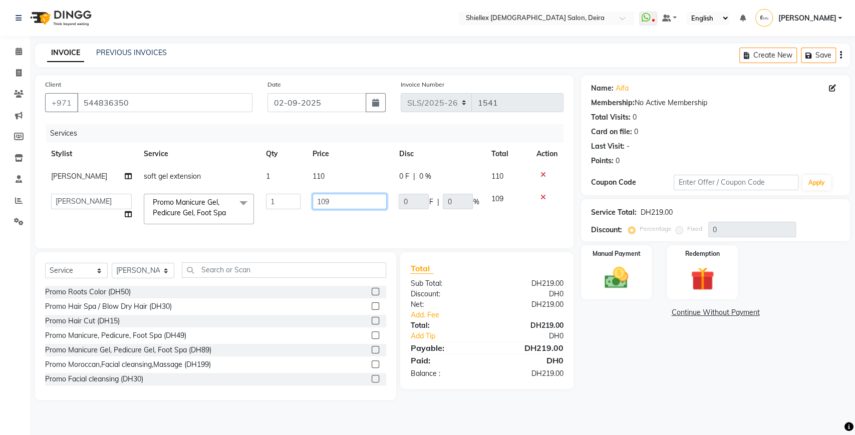
click at [368, 204] on input "109" at bounding box center [350, 202] width 75 height 16
type input "104"
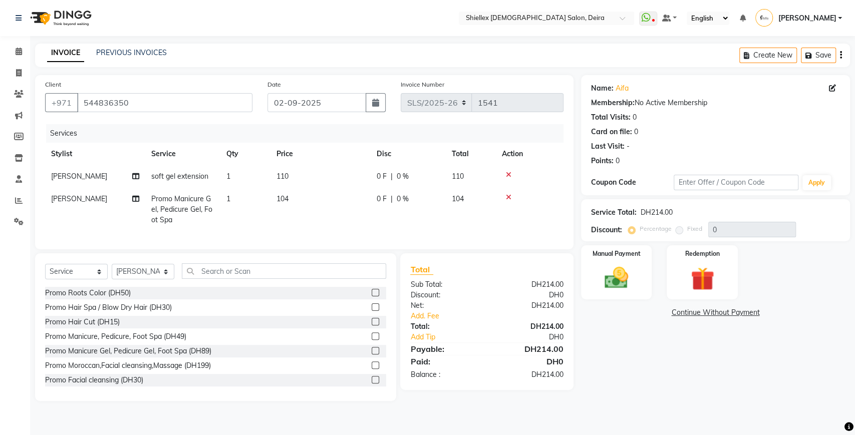
click at [376, 224] on tr "[PERSON_NAME] Promo Manicure Gel, Pedicure Gel, Foot Spa 1 104 0 F | 0 % 104" at bounding box center [304, 210] width 519 height 44
click at [619, 270] on img at bounding box center [617, 278] width 40 height 28
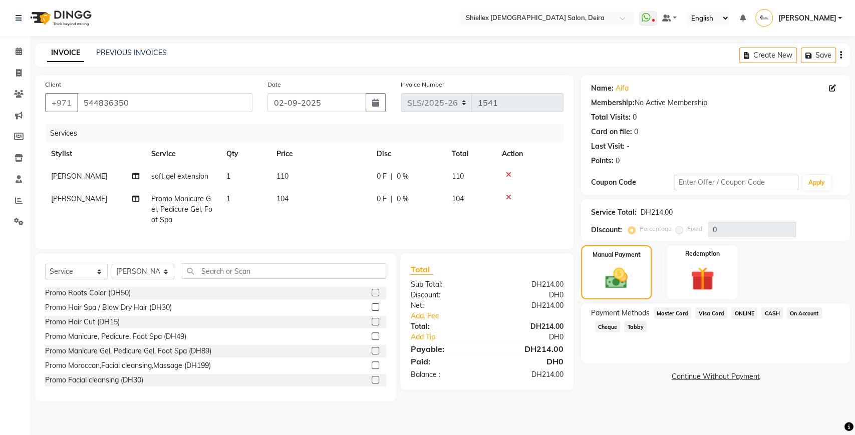
click at [713, 312] on span "Visa Card" at bounding box center [711, 314] width 32 height 12
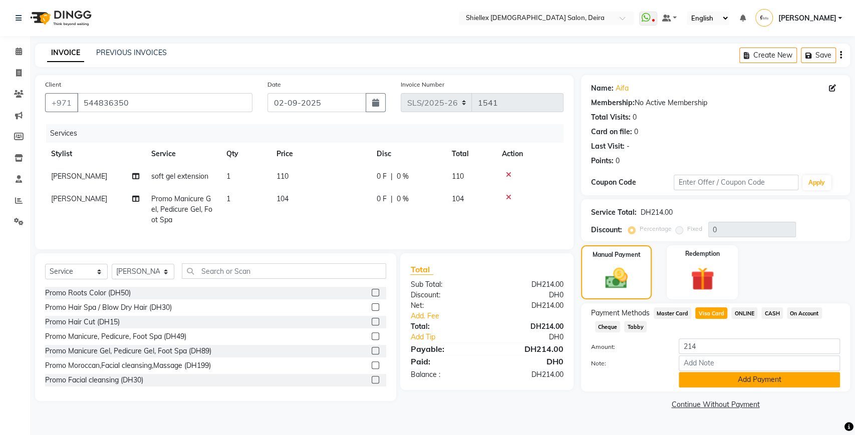
click at [699, 379] on button "Add Payment" at bounding box center [759, 380] width 161 height 16
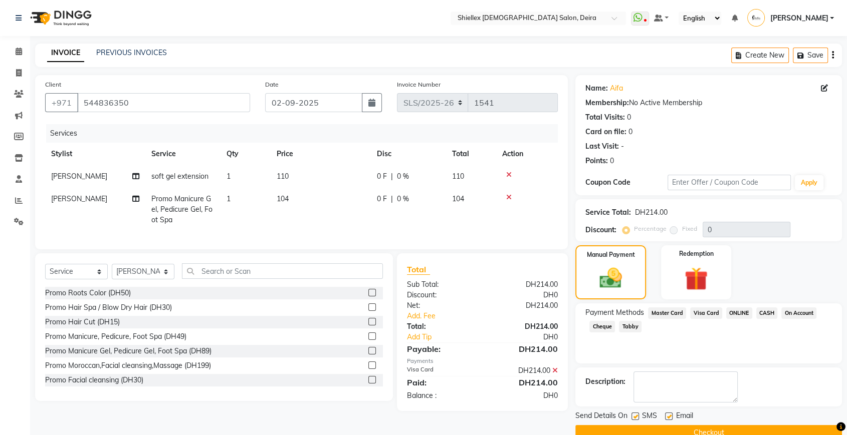
scroll to position [20, 0]
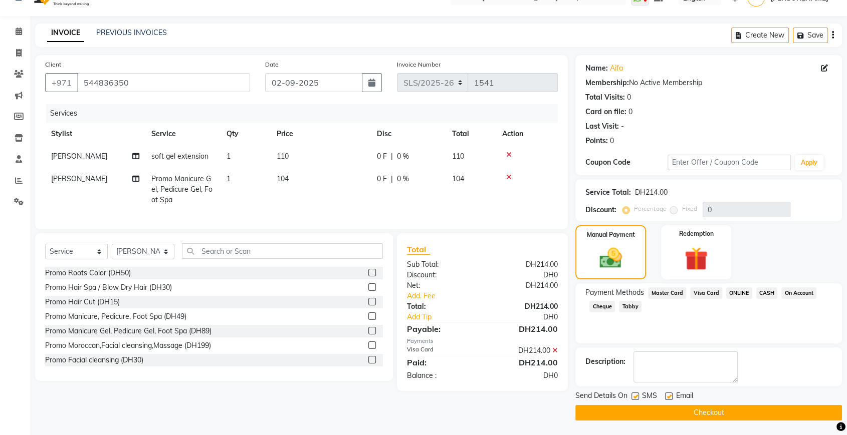
click at [659, 412] on button "Checkout" at bounding box center [708, 413] width 267 height 16
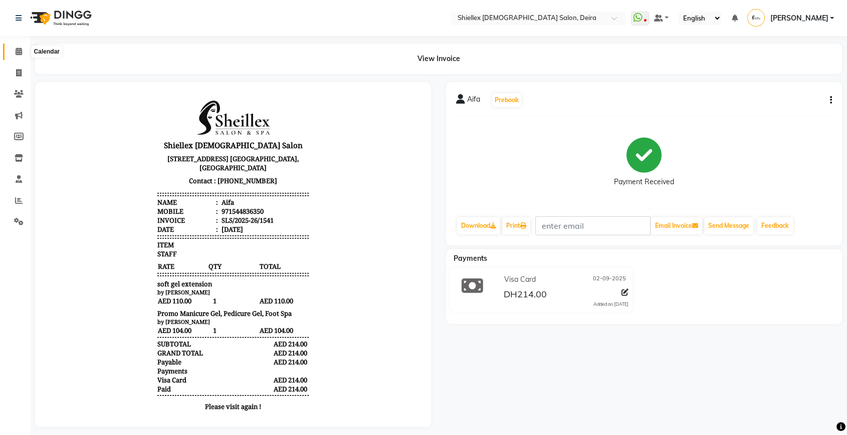
click at [22, 52] on span at bounding box center [19, 52] width 18 height 12
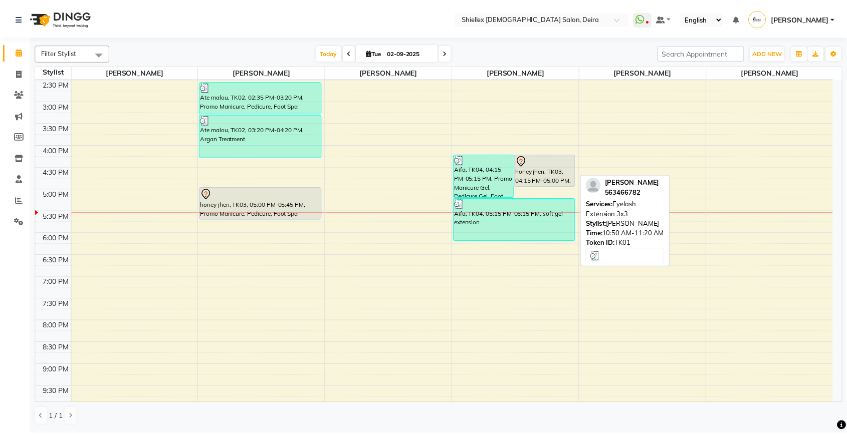
scroll to position [272, 0]
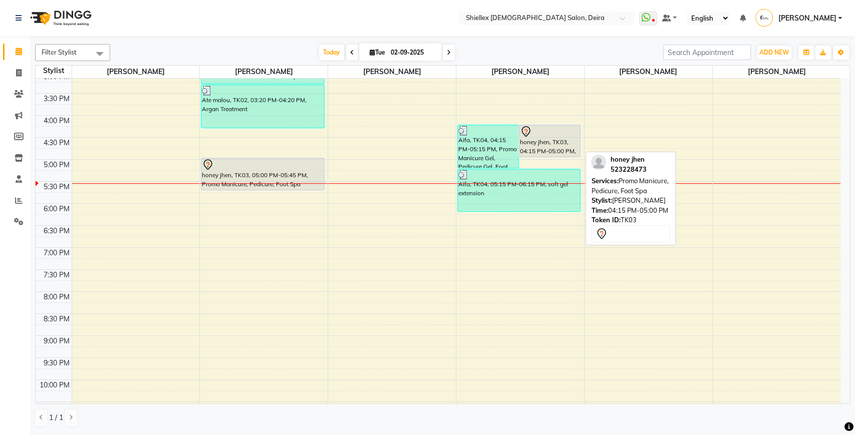
click at [548, 147] on div "honey jhen, TK03, 04:15 PM-05:00 PM, Promo Manicure, Pedicure, Foot Spa" at bounding box center [550, 141] width 61 height 32
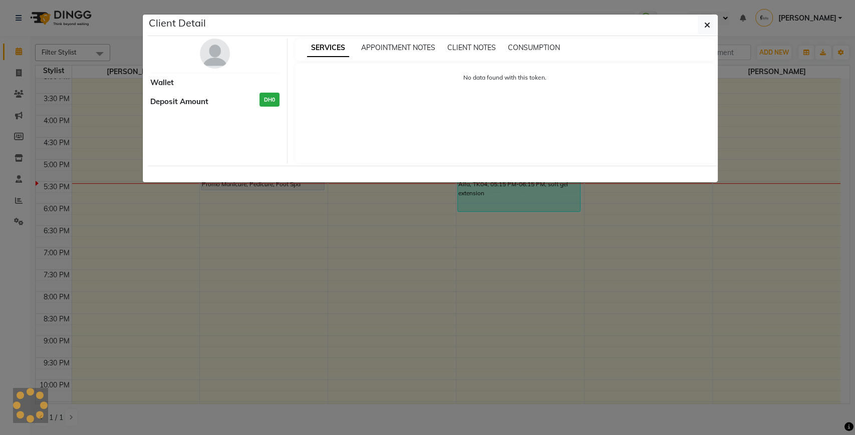
select select "7"
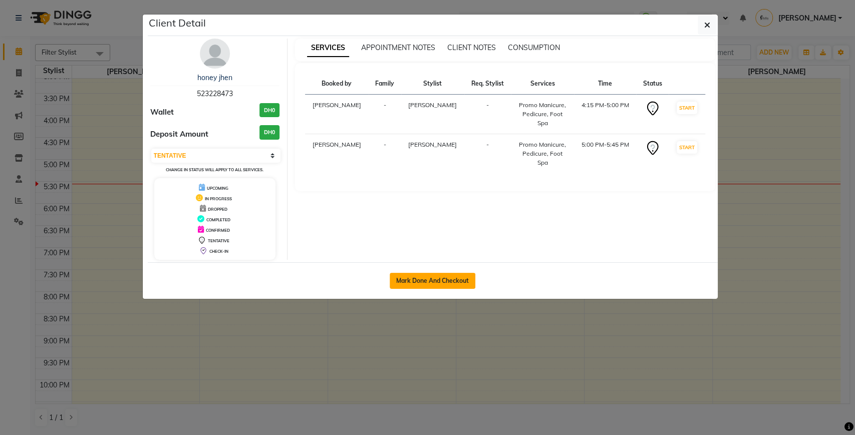
click at [433, 286] on button "Mark Done And Checkout" at bounding box center [433, 281] width 86 height 16
select select "service"
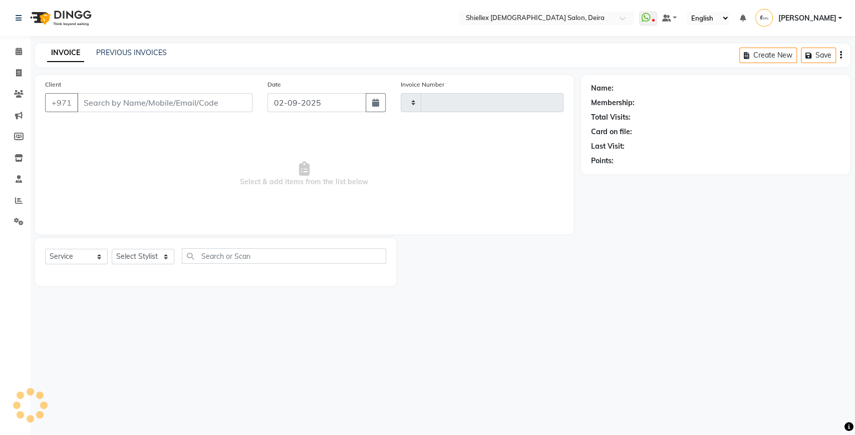
type input "1542"
select select "4904"
type input "523228473"
select select "29898"
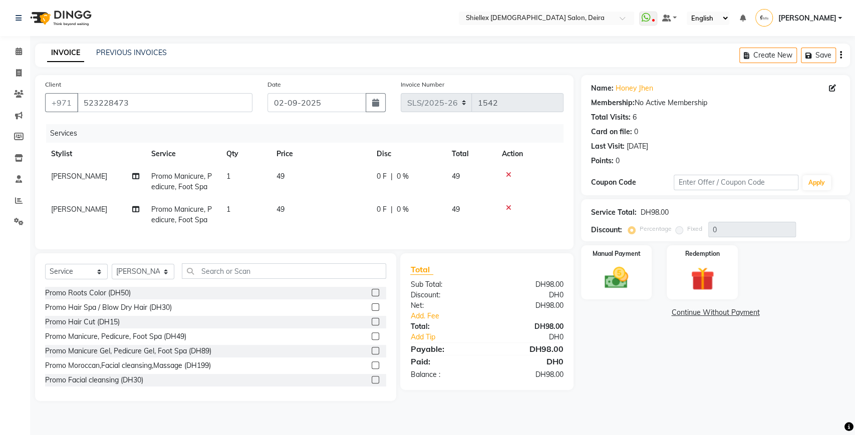
click at [315, 176] on td "49" at bounding box center [321, 181] width 100 height 33
select select "29894"
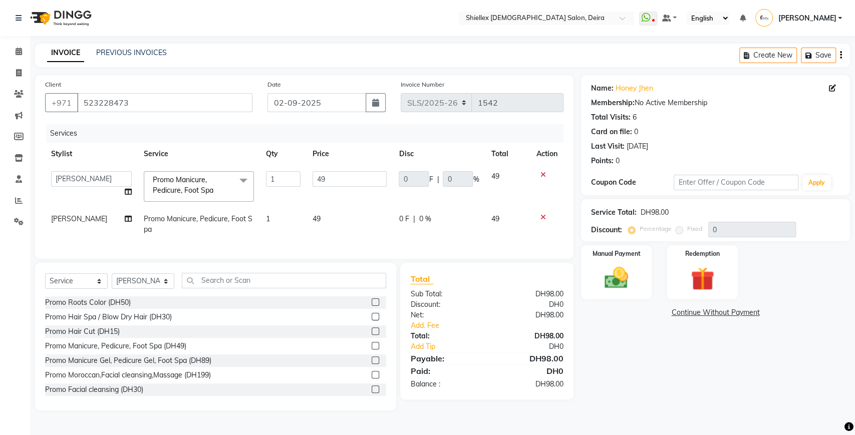
click at [315, 176] on input "49" at bounding box center [350, 179] width 75 height 16
type input "50"
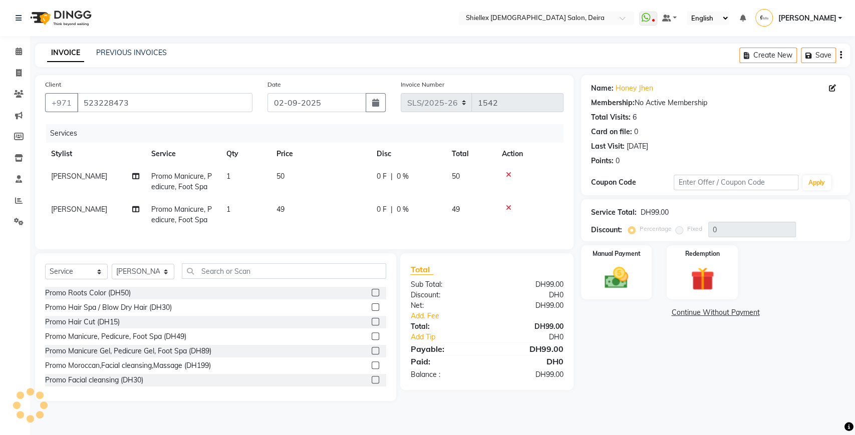
click at [342, 208] on td "49" at bounding box center [321, 214] width 100 height 33
select select "29898"
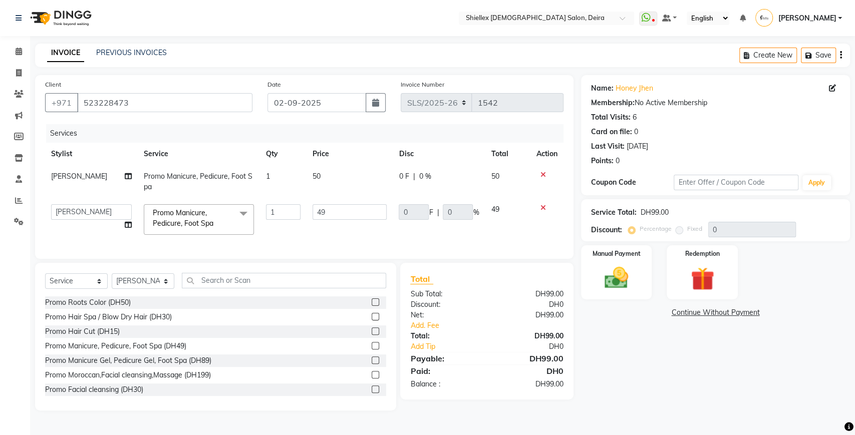
click at [342, 208] on input "49" at bounding box center [350, 212] width 75 height 16
type input "4"
type input "50"
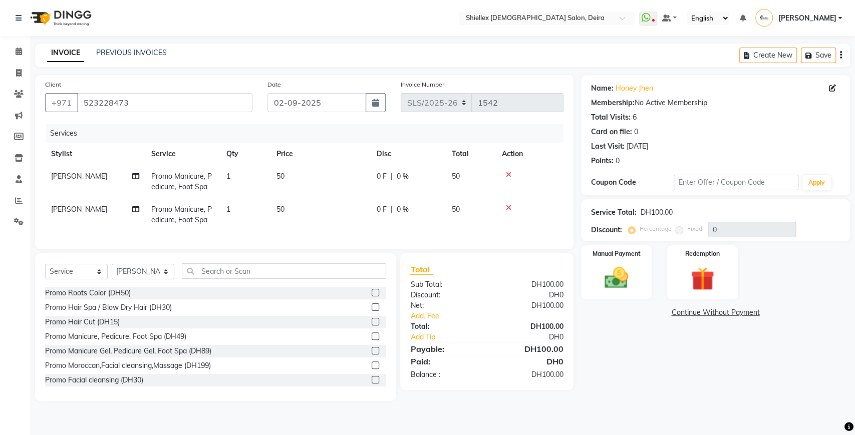
click at [368, 235] on div "Services Stylist Service Qty Price Disc Total Action [PERSON_NAME] Promo Manicu…" at bounding box center [304, 181] width 519 height 115
click at [627, 268] on img at bounding box center [617, 278] width 40 height 28
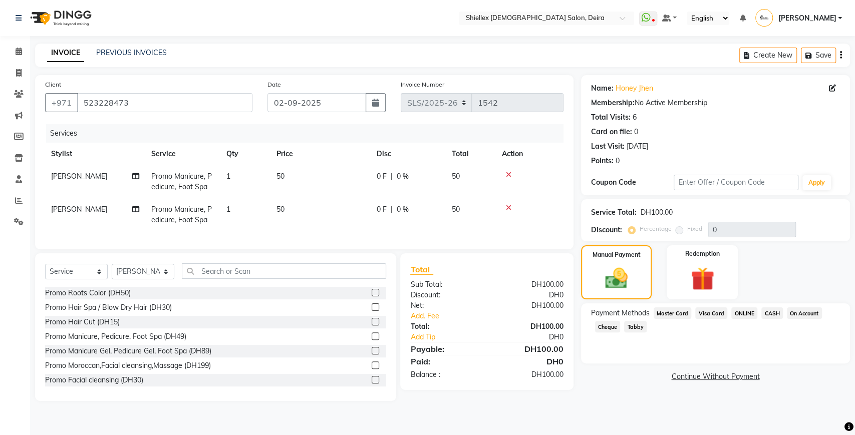
click at [776, 314] on span "CASH" at bounding box center [773, 314] width 22 height 12
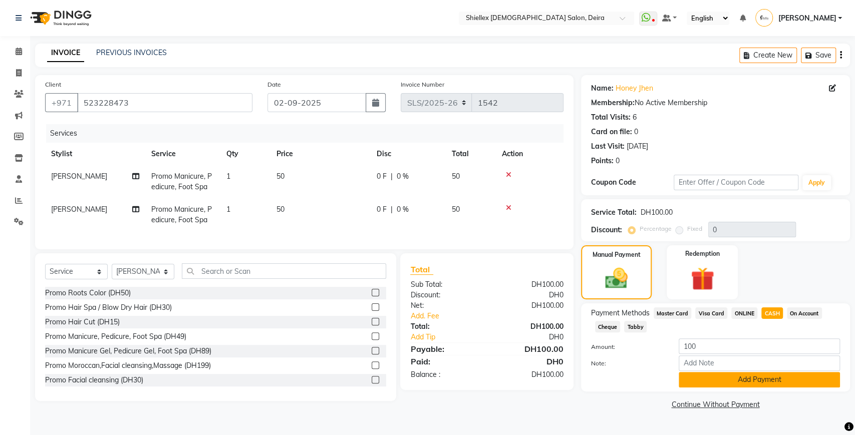
click at [752, 383] on button "Add Payment" at bounding box center [759, 380] width 161 height 16
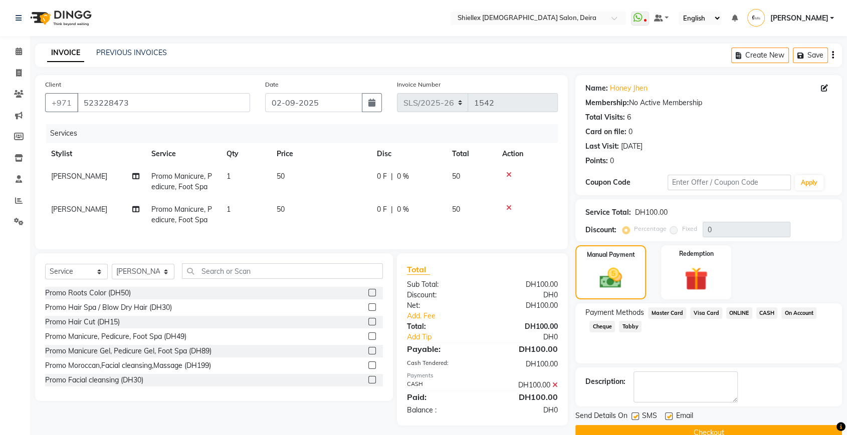
click at [703, 430] on button "Checkout" at bounding box center [708, 433] width 267 height 16
